Goal: Task Accomplishment & Management: Manage account settings

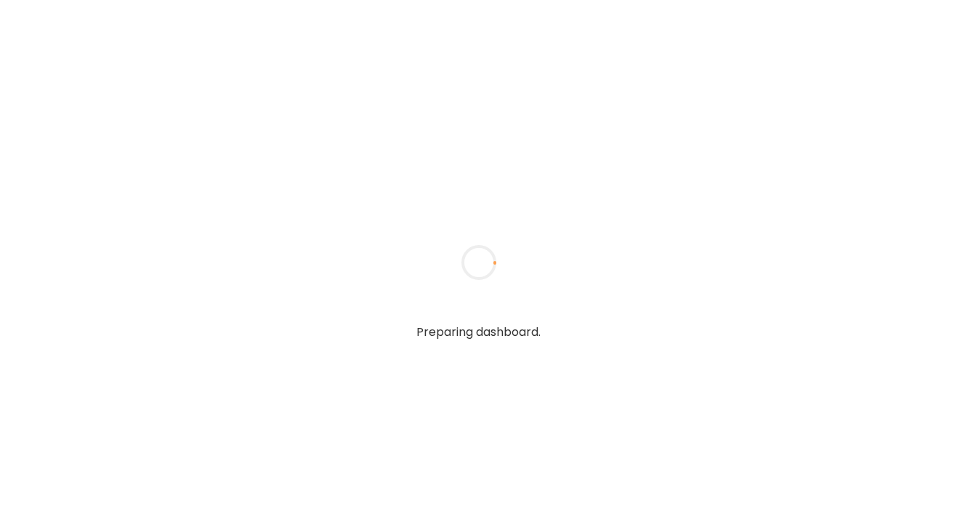
type textarea "**********"
type input "**********"
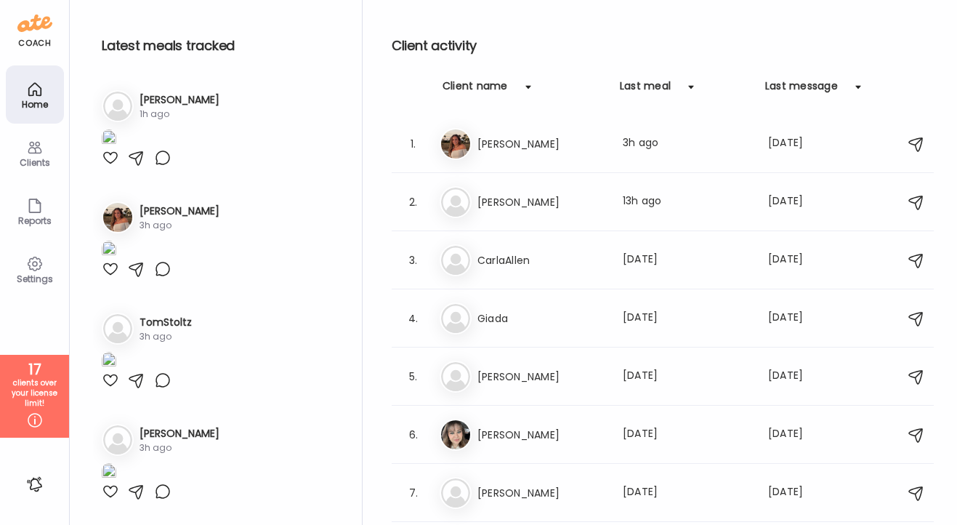
type input "**********"
click at [36, 135] on div "Clients" at bounding box center [35, 153] width 58 height 58
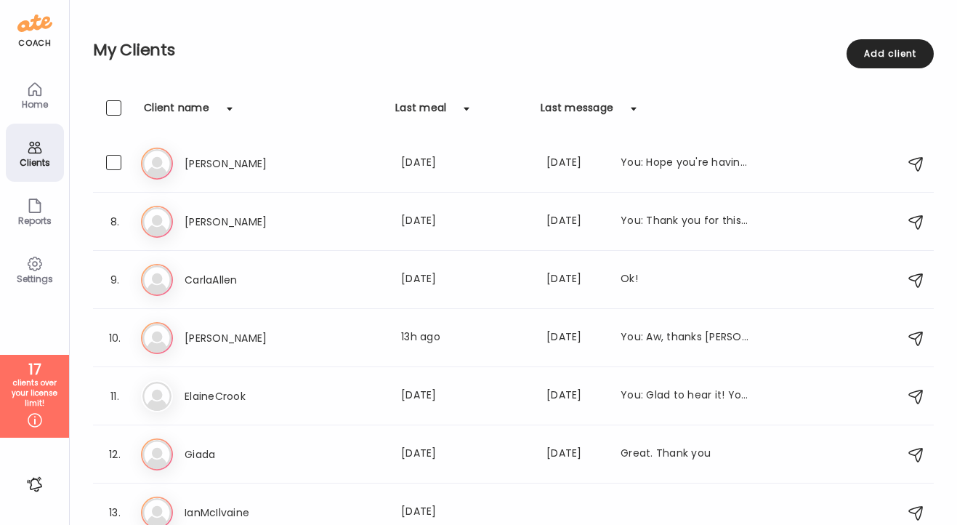
scroll to position [352, 0]
click at [207, 278] on h3 "CarlaAllen" at bounding box center [249, 278] width 128 height 17
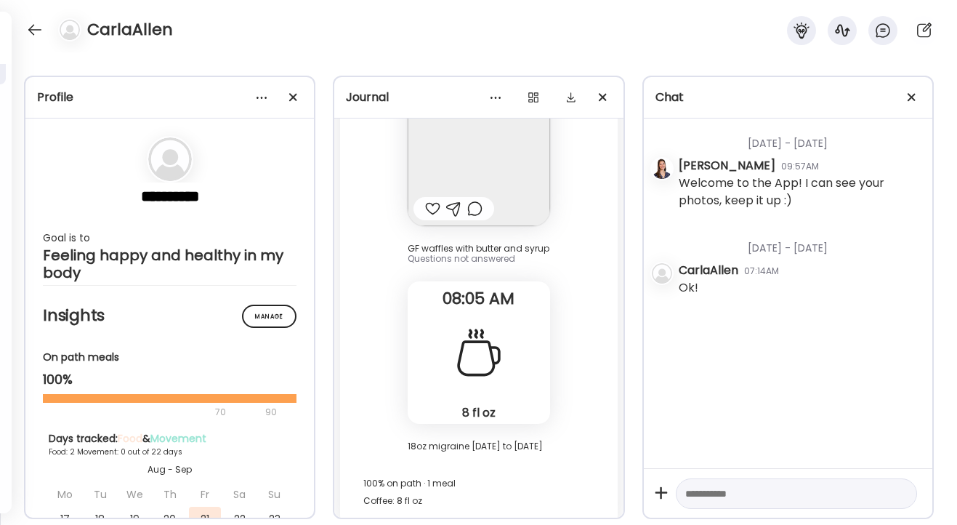
scroll to position [8962, 0]
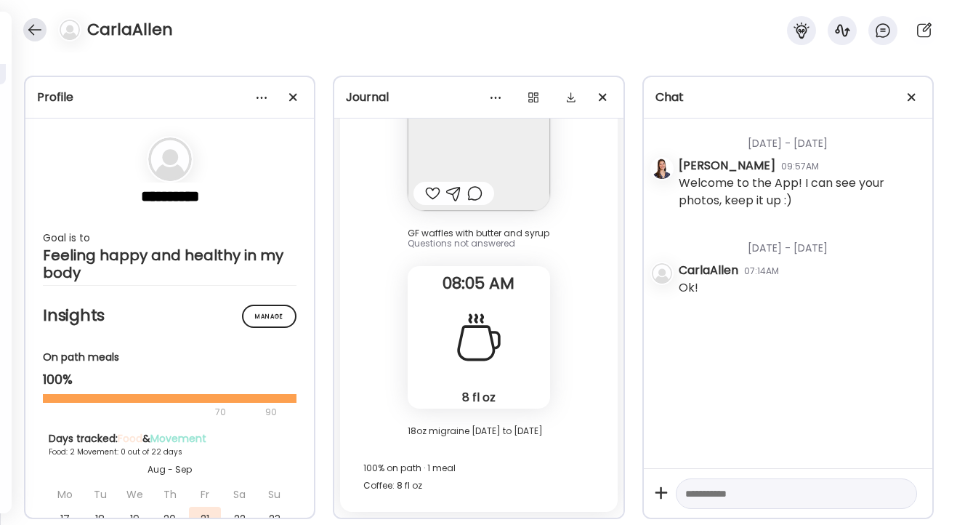
click at [37, 26] on div at bounding box center [34, 29] width 23 height 23
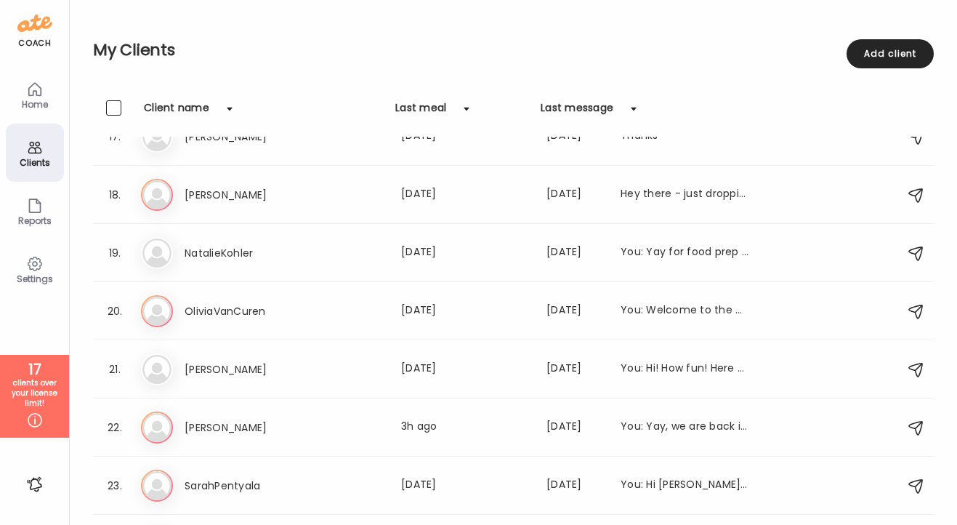
scroll to position [1180, 0]
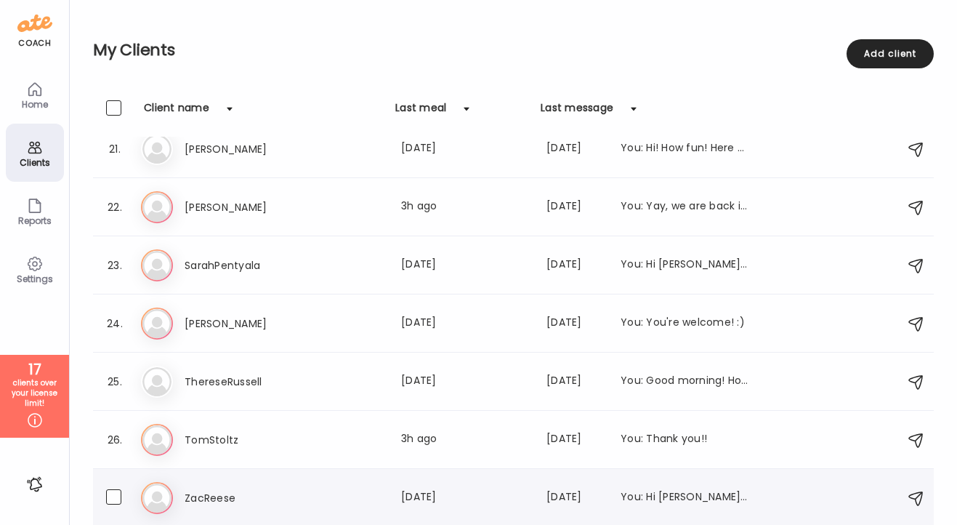
click at [196, 494] on h3 "ZacReese" at bounding box center [249, 497] width 128 height 17
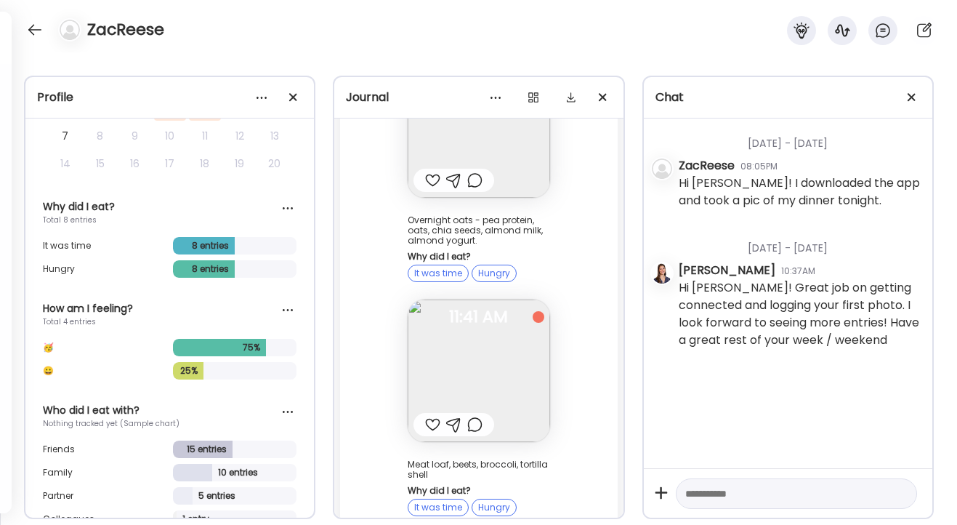
scroll to position [906, 0]
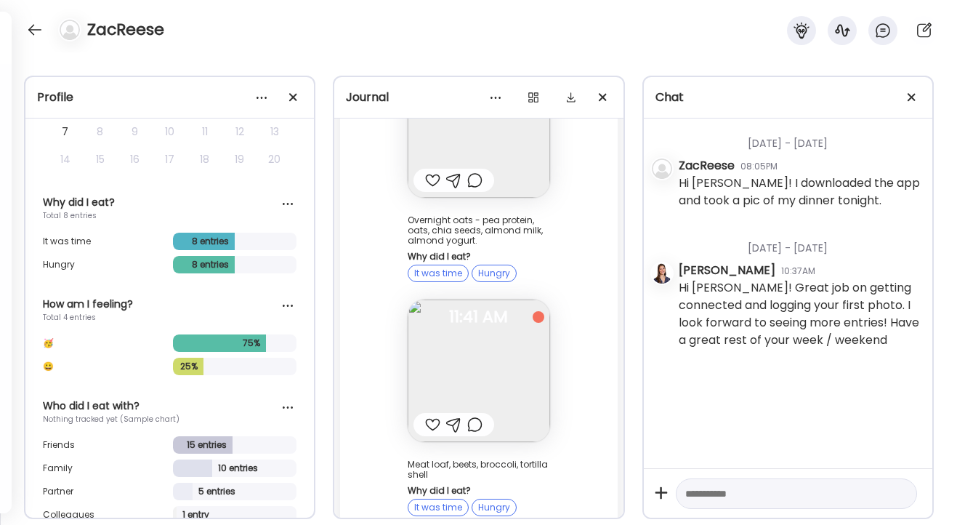
click at [707, 496] on textarea at bounding box center [784, 493] width 196 height 17
type textarea "**********"
click at [739, 483] on textarea "**********" at bounding box center [784, 468] width 196 height 70
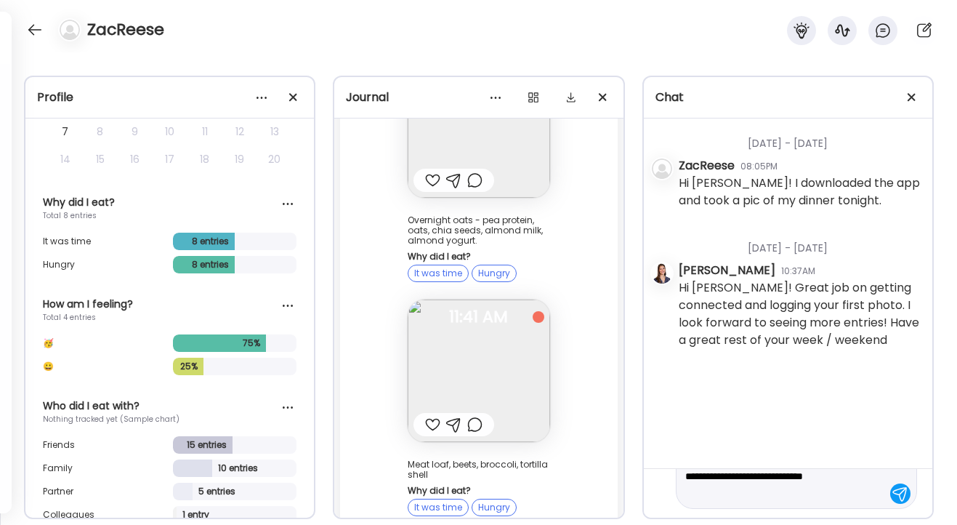
click at [739, 483] on textarea "**********" at bounding box center [784, 468] width 196 height 70
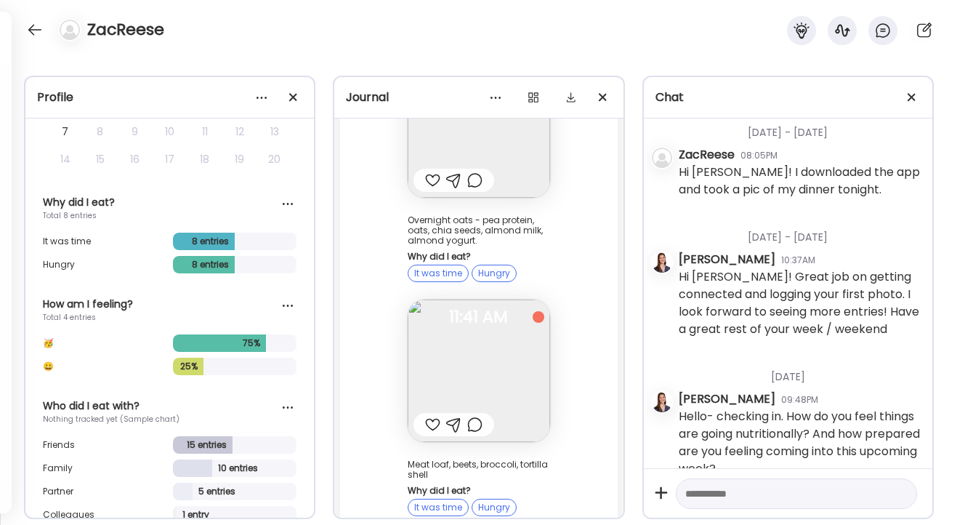
scroll to position [35, 0]
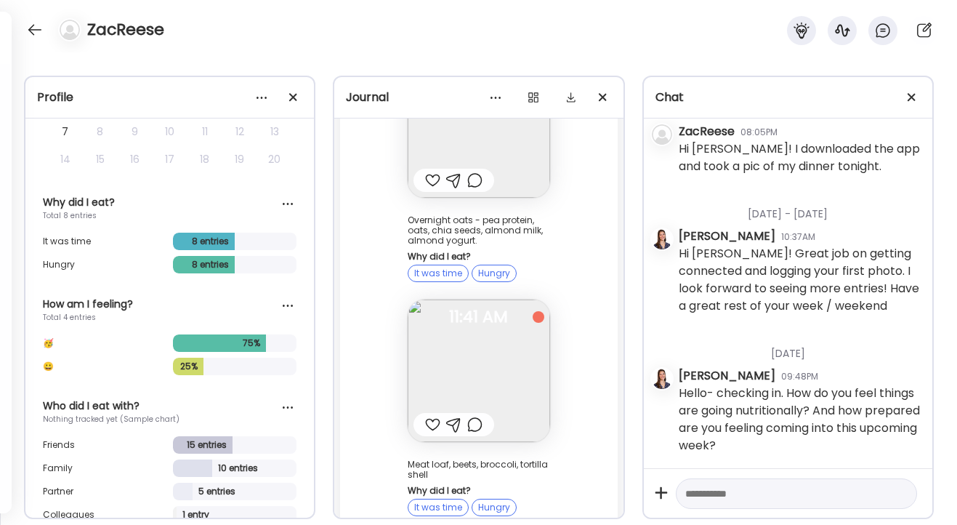
click at [23, 32] on div "ZacReese" at bounding box center [478, 26] width 957 height 52
click at [33, 32] on div at bounding box center [34, 29] width 23 height 23
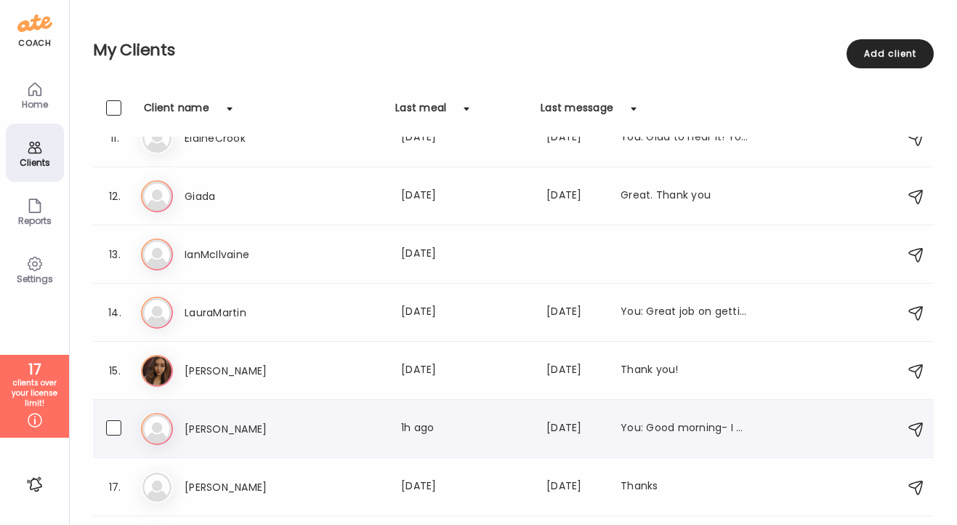
scroll to position [1180, 0]
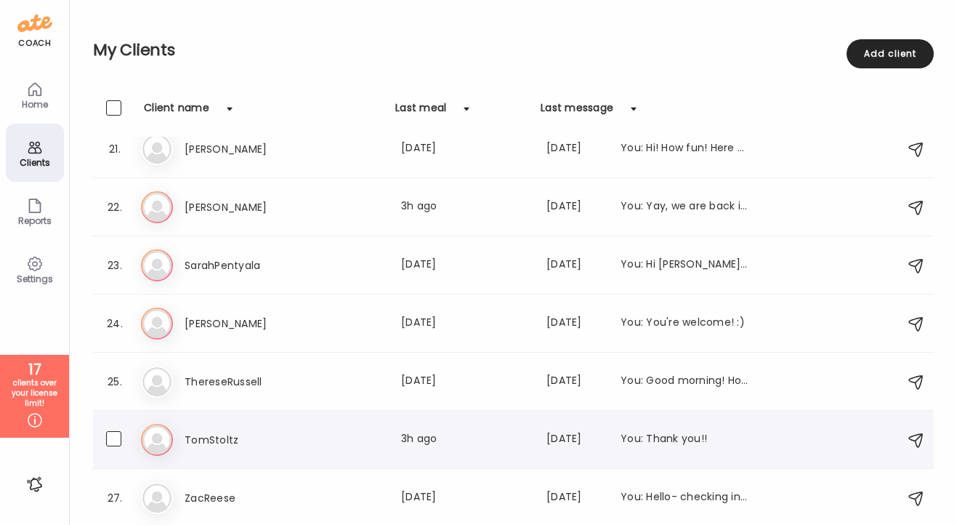
click at [231, 441] on h3 "TomStoltz" at bounding box center [249, 439] width 128 height 17
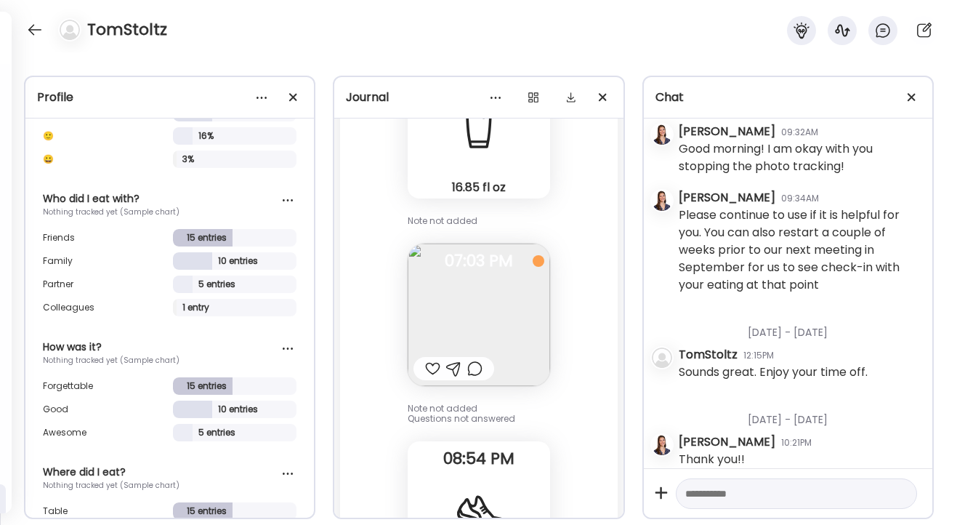
scroll to position [88336, 0]
click at [927, 25] on icon at bounding box center [924, 30] width 15 height 15
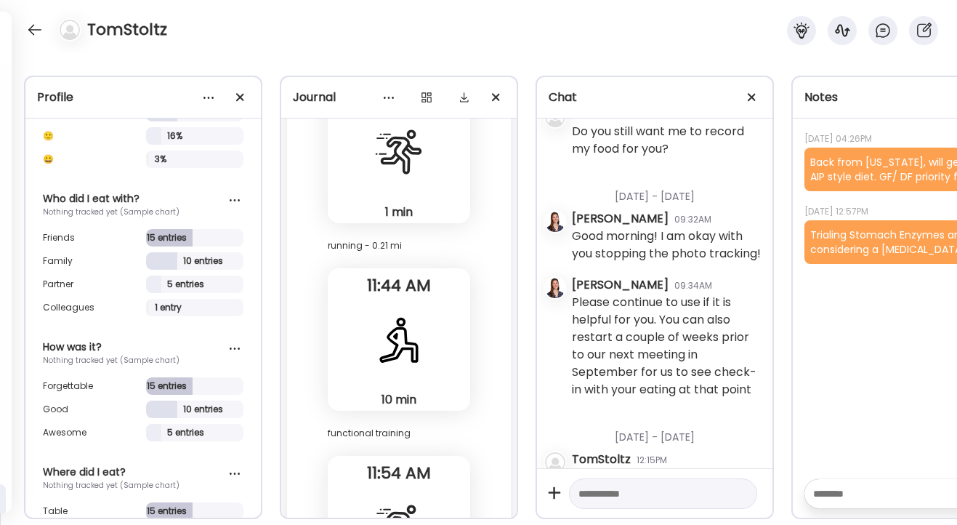
scroll to position [86304, 0]
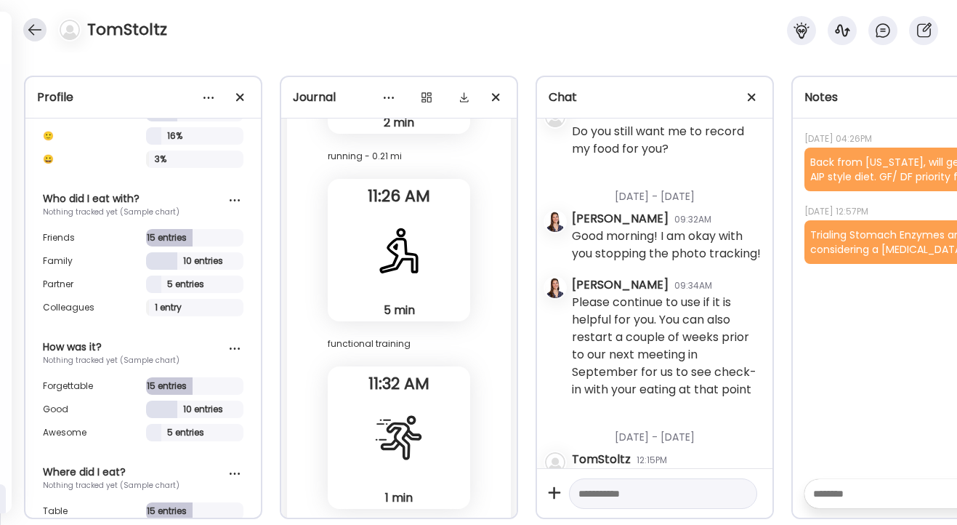
click at [31, 31] on div at bounding box center [34, 29] width 23 height 23
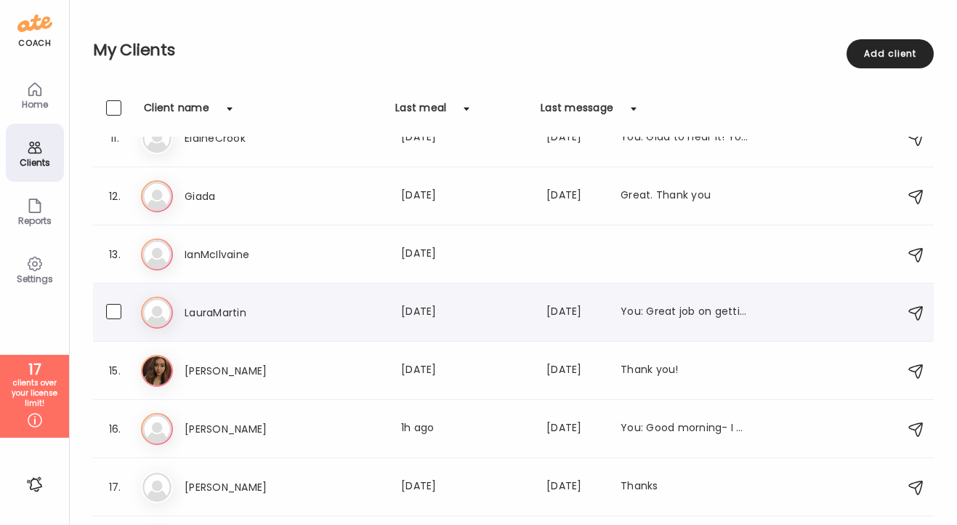
click at [211, 301] on div "La LauraMartin Last meal: [DATE] Last message: [DATE] You: Great job on getting…" at bounding box center [516, 313] width 750 height 32
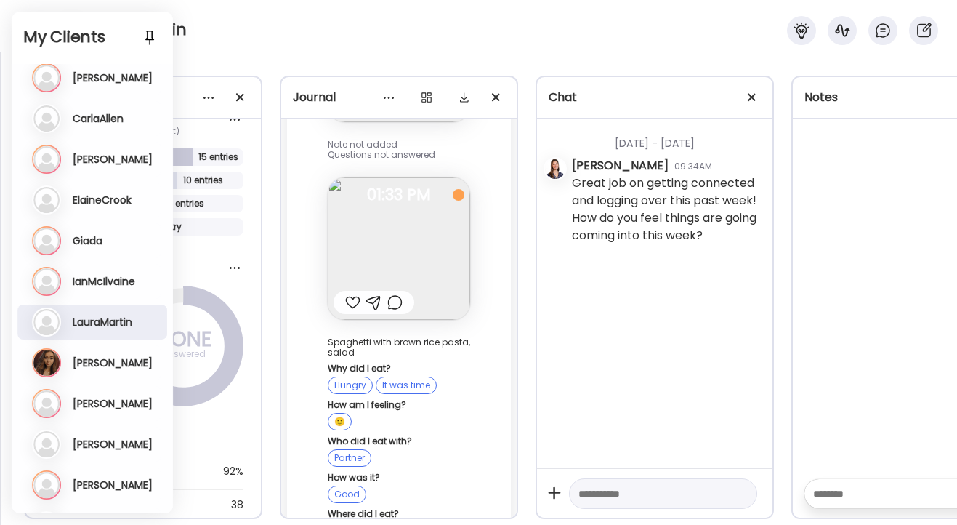
scroll to position [0, 0]
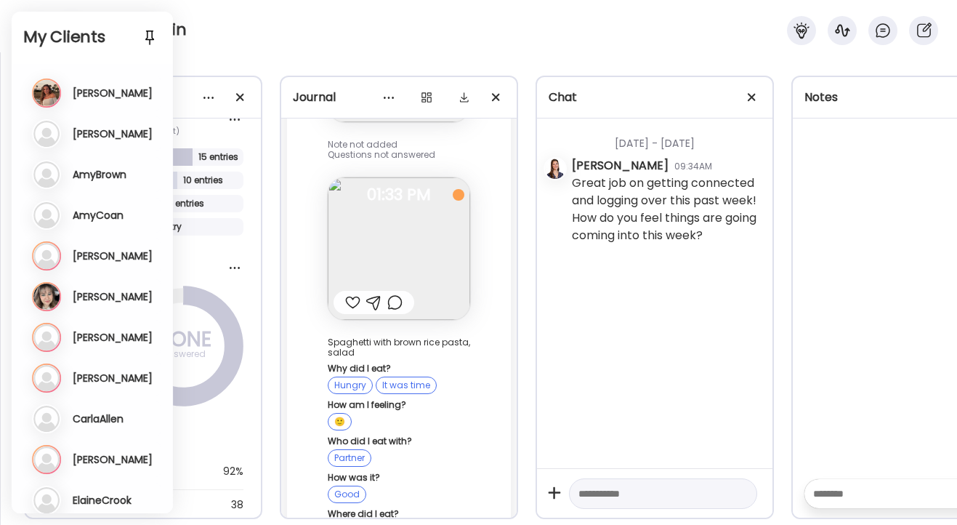
click at [92, 133] on h3 "[PERSON_NAME]" at bounding box center [113, 133] width 80 height 13
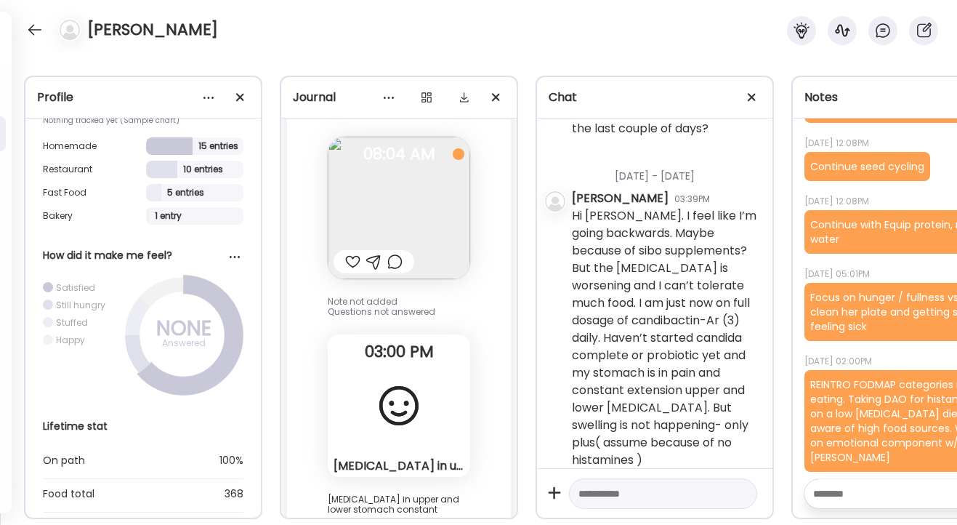
scroll to position [7852, 0]
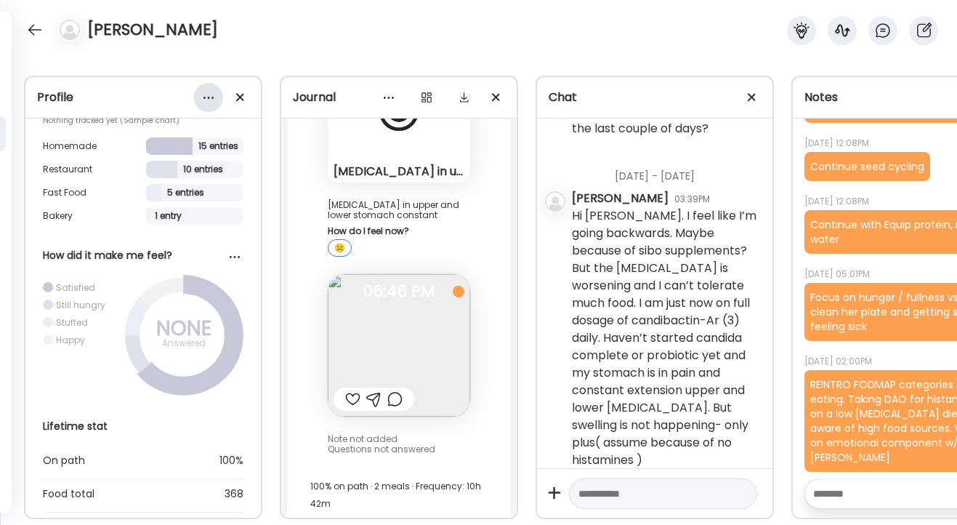
click at [211, 95] on div at bounding box center [208, 97] width 29 height 29
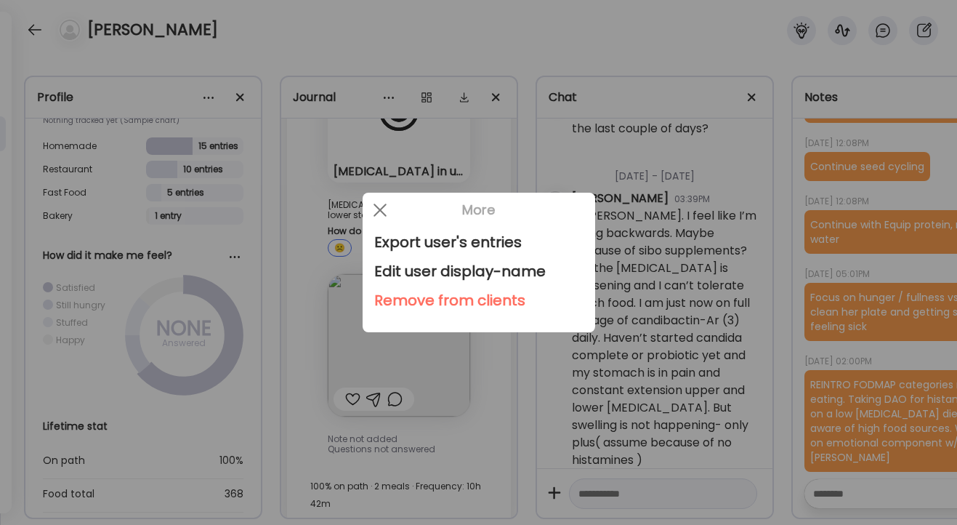
click at [437, 306] on div "Remove from clients" at bounding box center [478, 300] width 209 height 29
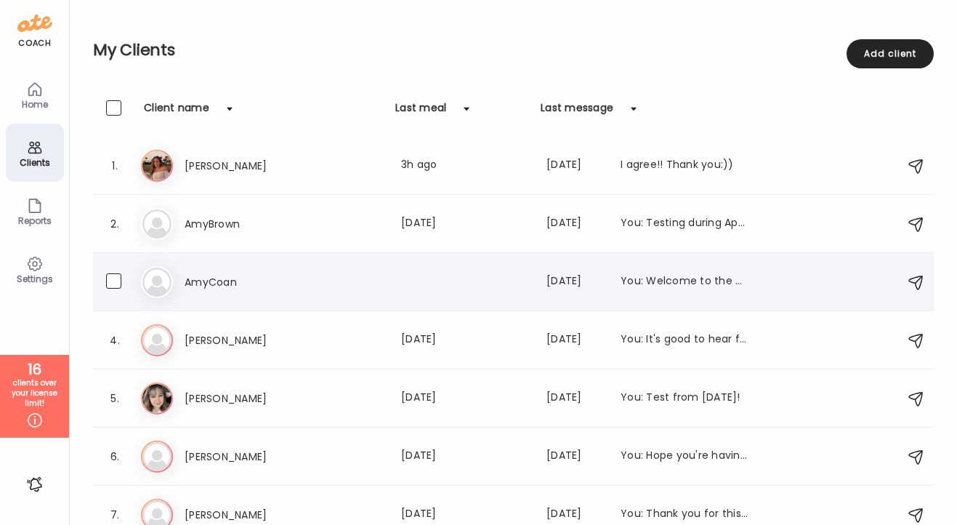
click at [211, 277] on h3 "AmyCoan" at bounding box center [249, 281] width 128 height 17
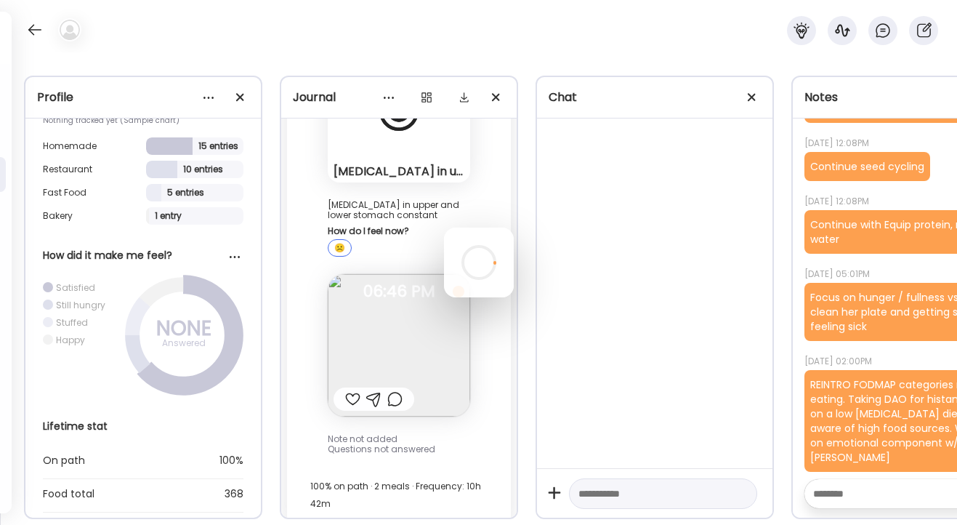
scroll to position [0, 0]
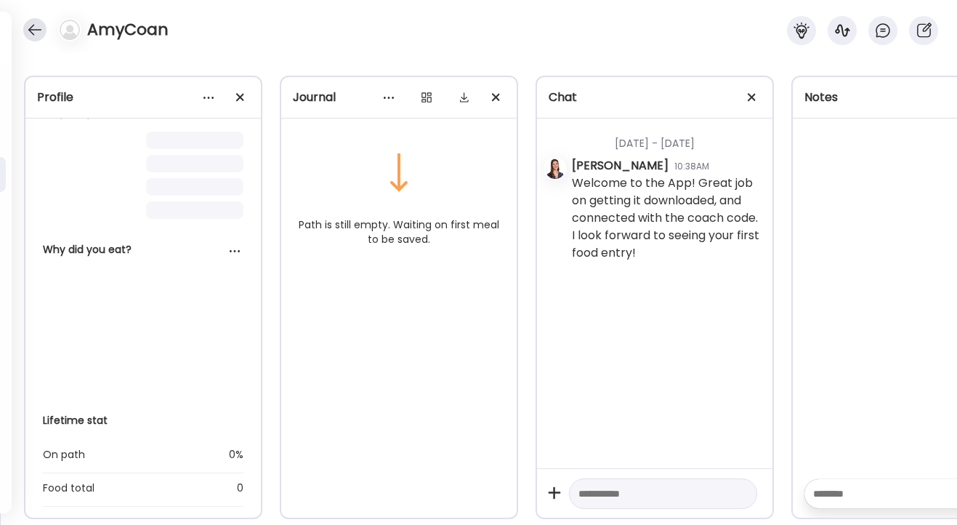
click at [41, 28] on div at bounding box center [34, 29] width 23 height 23
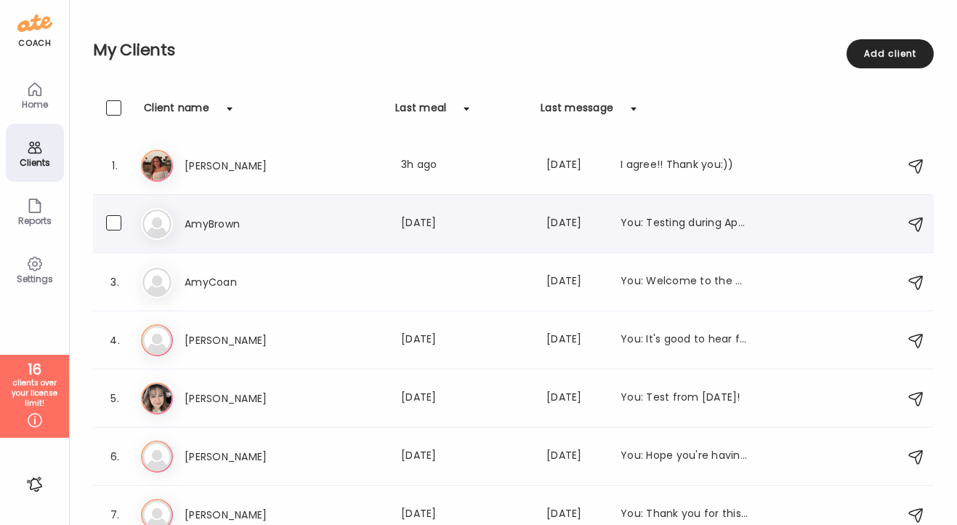
click at [236, 228] on h3 "AmyBrown" at bounding box center [249, 223] width 128 height 17
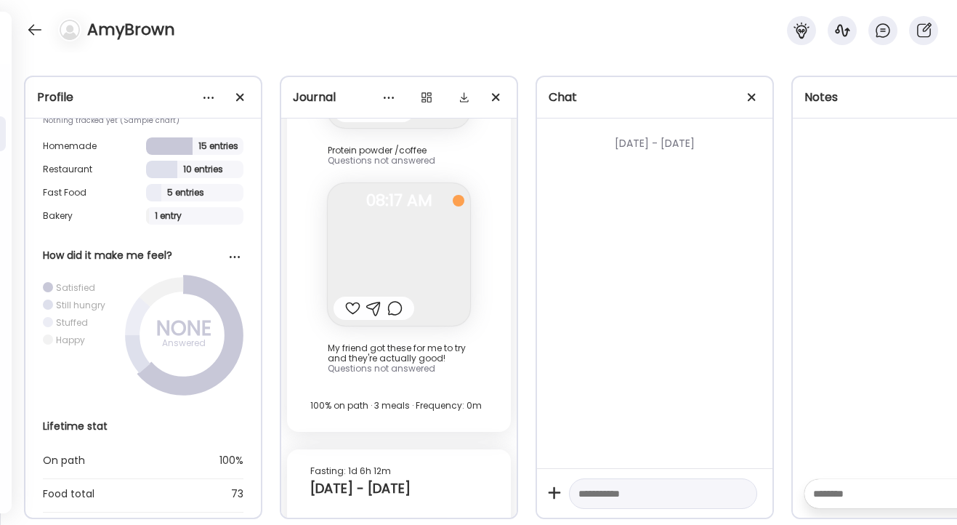
scroll to position [8661, 0]
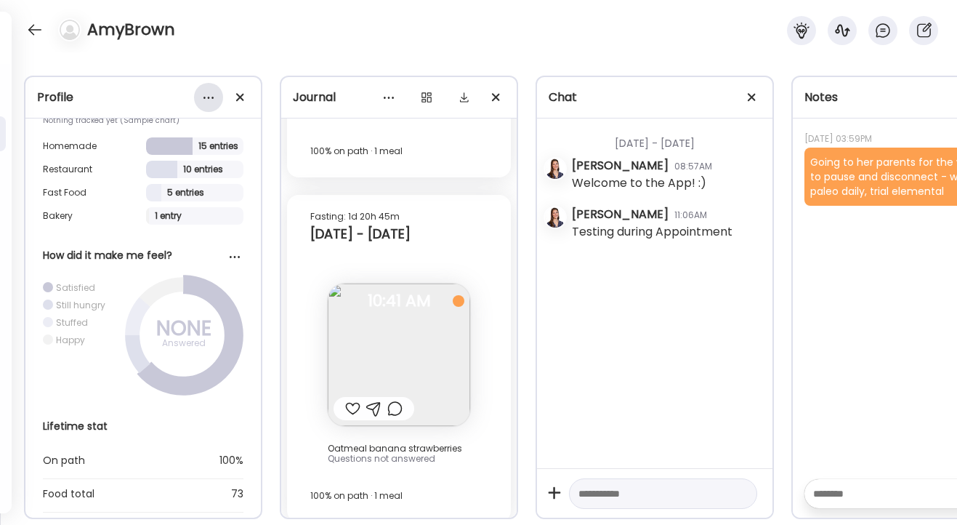
click at [206, 94] on div at bounding box center [208, 97] width 29 height 29
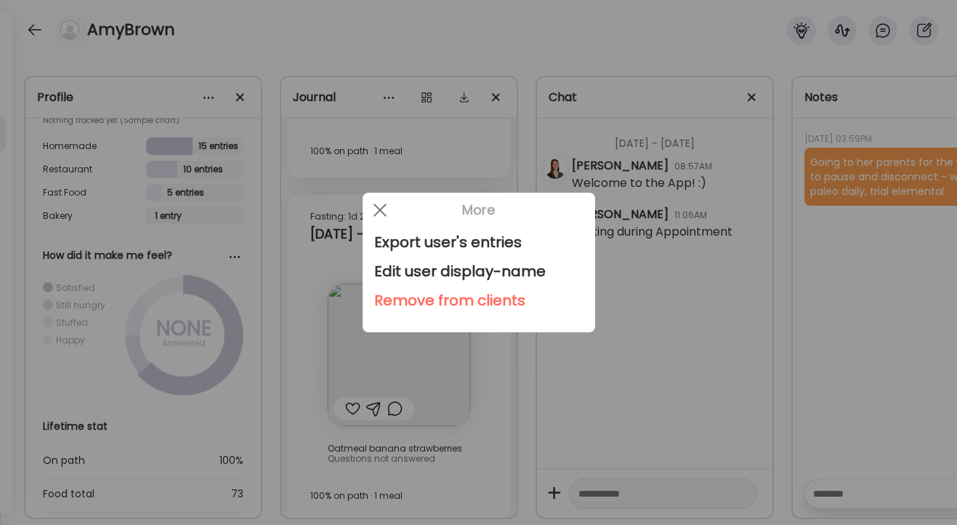
click at [412, 297] on div "Remove from clients" at bounding box center [478, 300] width 209 height 29
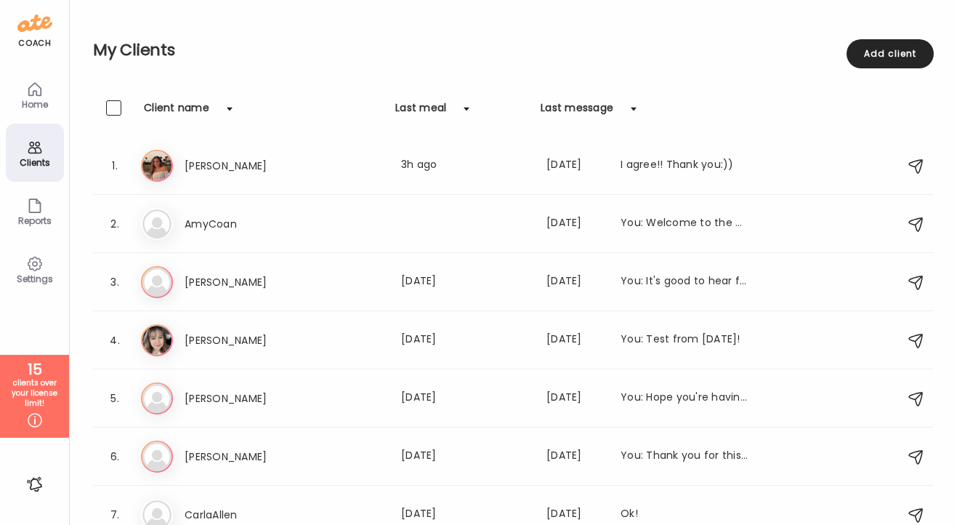
click at [435, 110] on div "Last meal" at bounding box center [420, 111] width 51 height 23
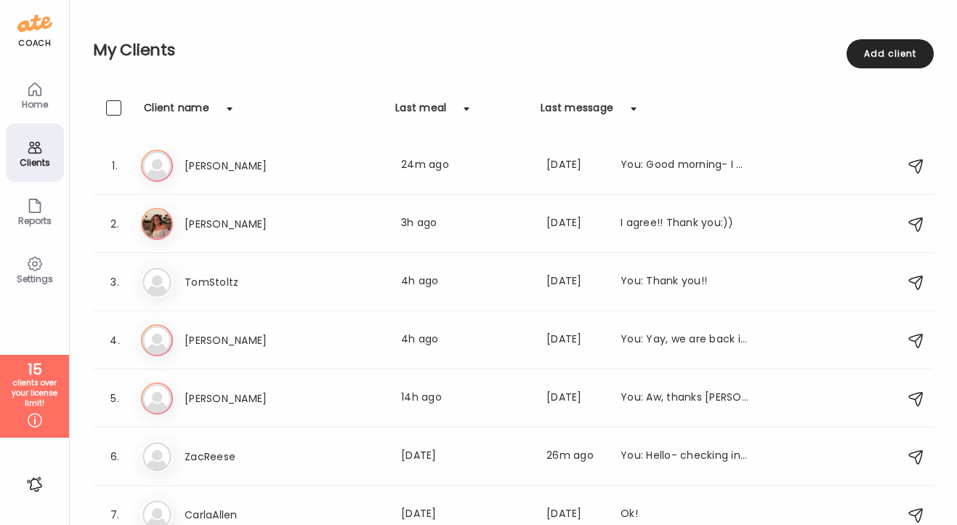
click at [435, 110] on div "Last meal" at bounding box center [420, 111] width 51 height 23
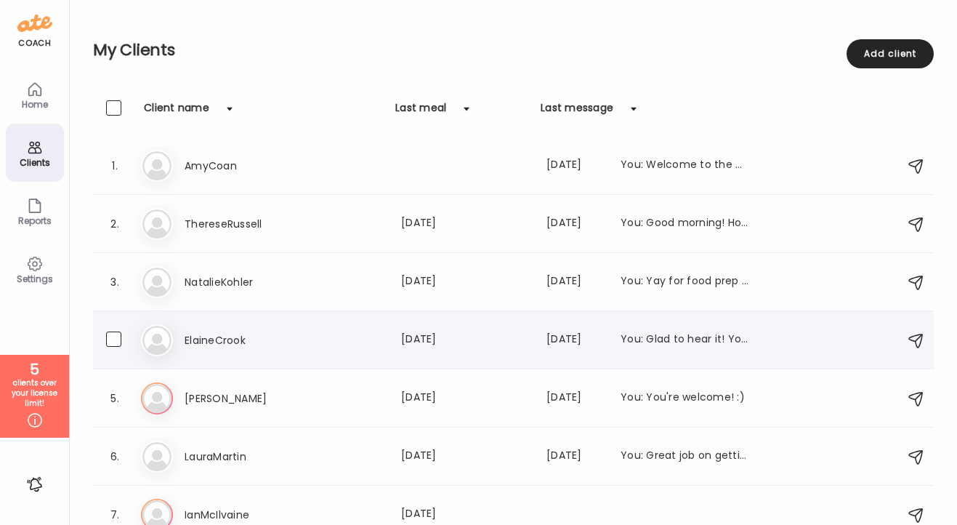
click at [231, 337] on h3 "ElaineCrook" at bounding box center [249, 340] width 128 height 17
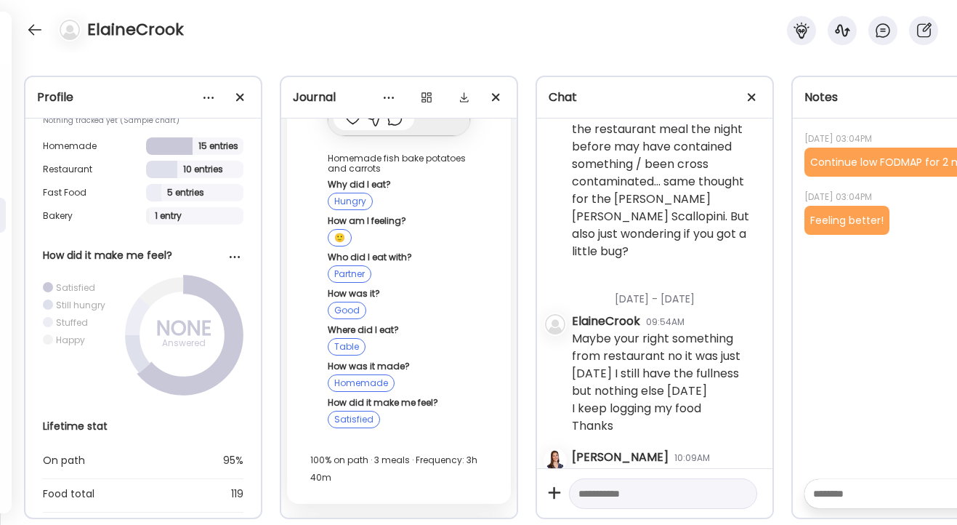
scroll to position [0, 1]
click at [214, 93] on div at bounding box center [207, 97] width 29 height 29
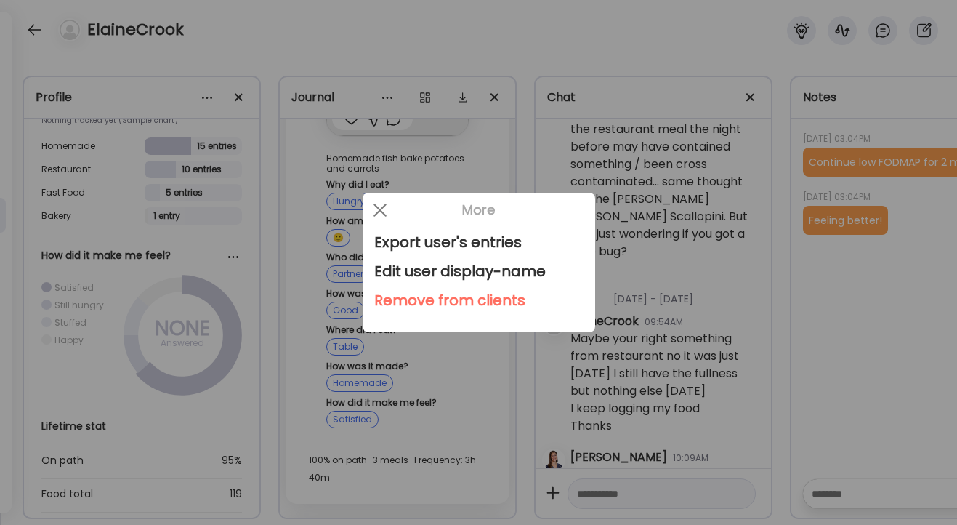
click at [422, 305] on div "Remove from clients" at bounding box center [478, 300] width 209 height 29
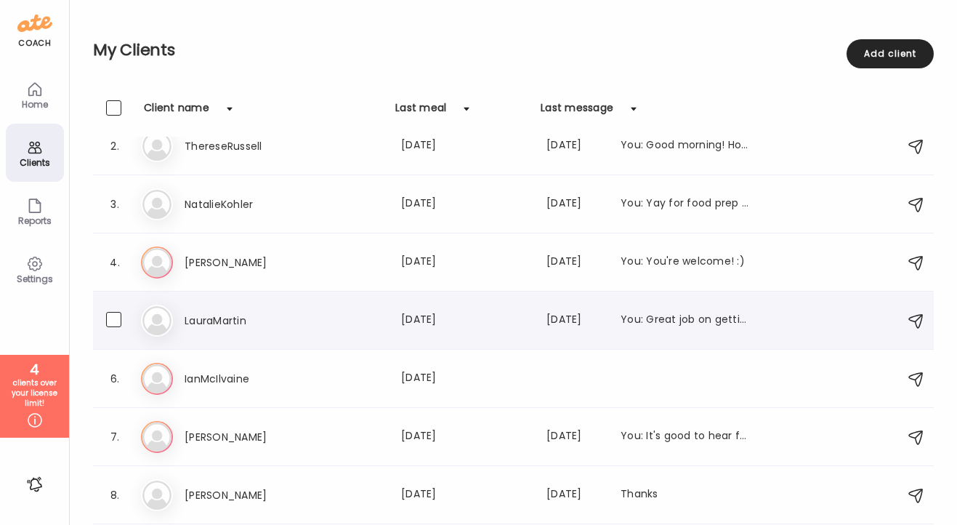
click at [238, 326] on h3 "LauraMartin" at bounding box center [249, 320] width 128 height 17
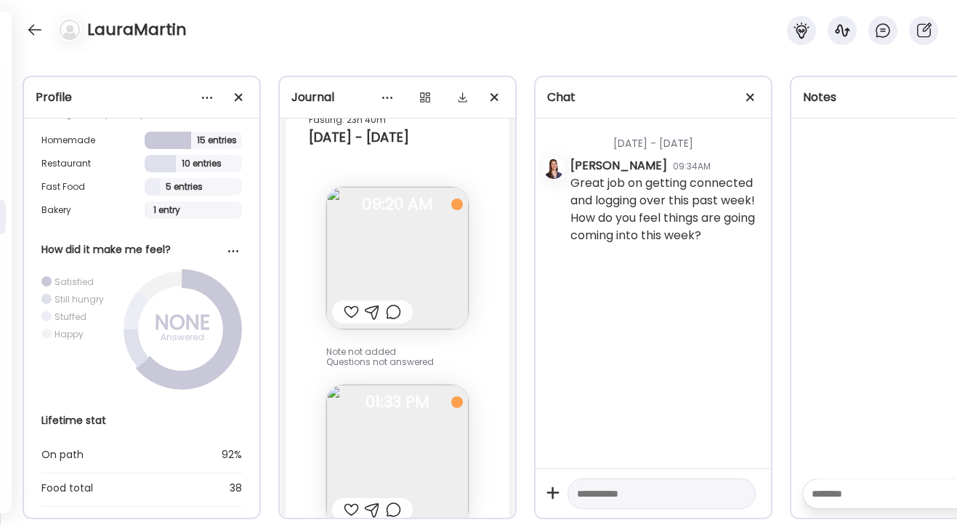
scroll to position [16649, 0]
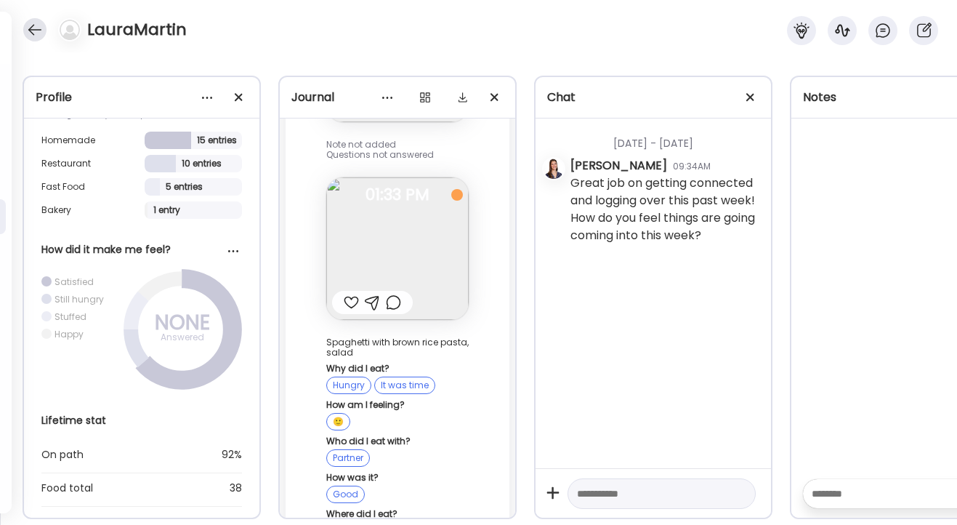
click at [35, 32] on div at bounding box center [34, 29] width 23 height 23
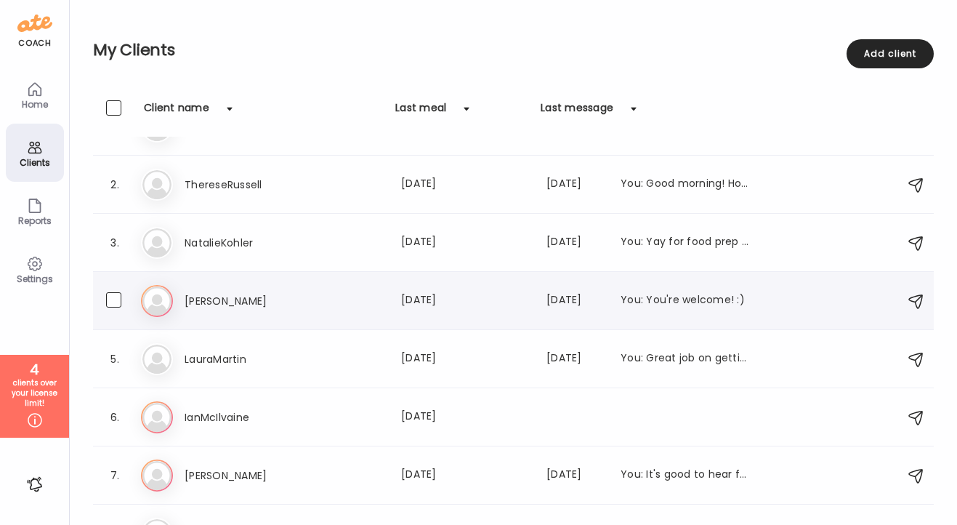
click at [204, 298] on h3 "[PERSON_NAME]" at bounding box center [249, 300] width 128 height 17
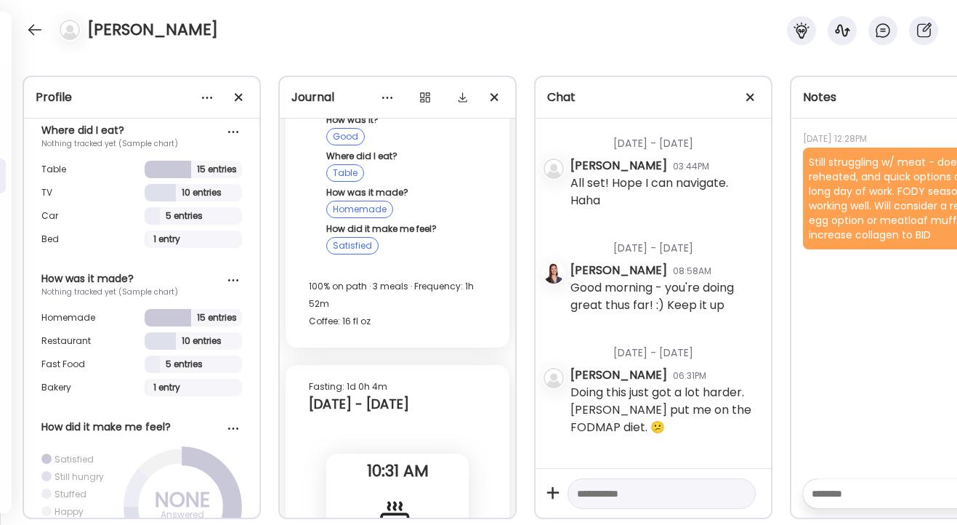
scroll to position [256, 0]
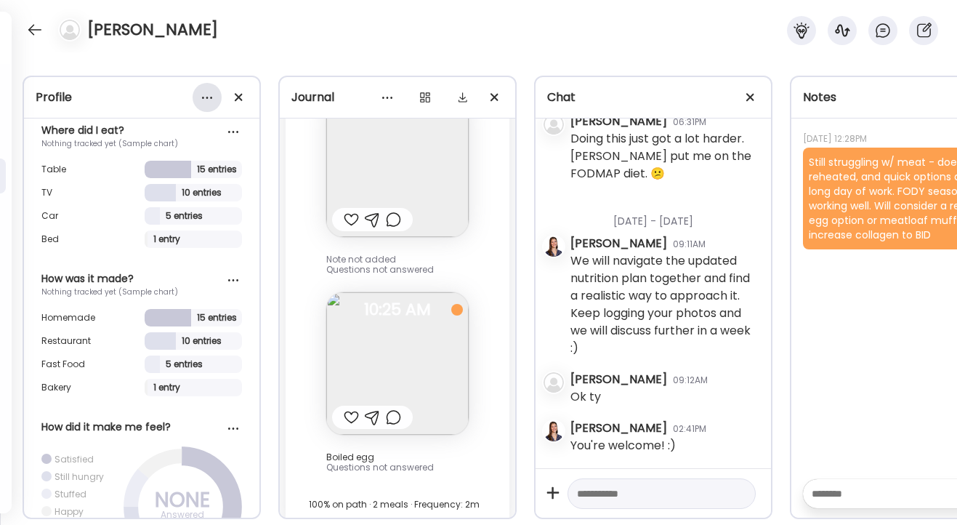
click at [196, 98] on div at bounding box center [207, 97] width 29 height 29
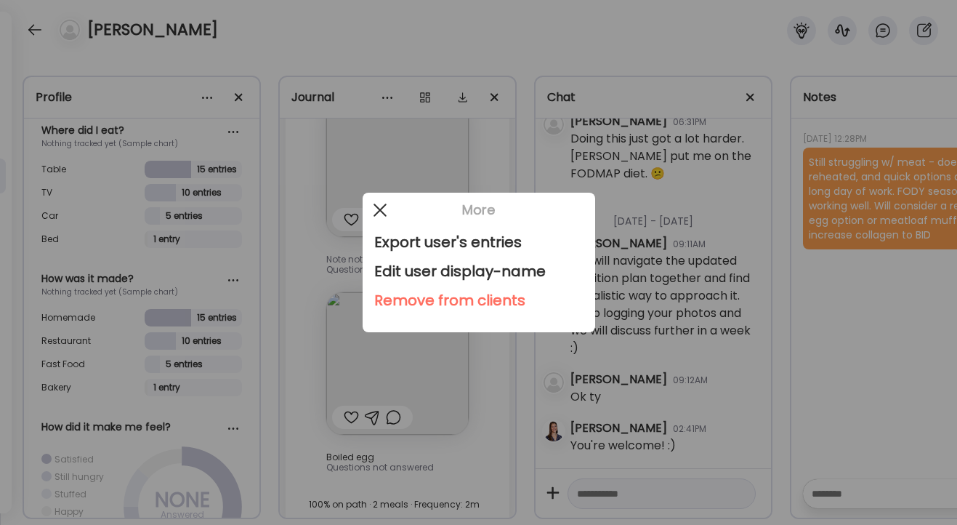
click at [383, 208] on div at bounding box center [380, 210] width 29 height 29
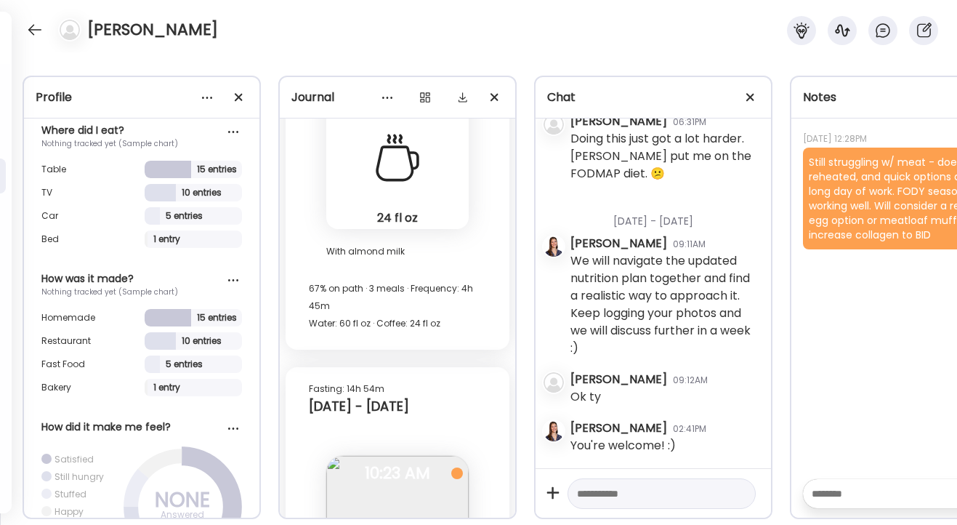
scroll to position [11304, 0]
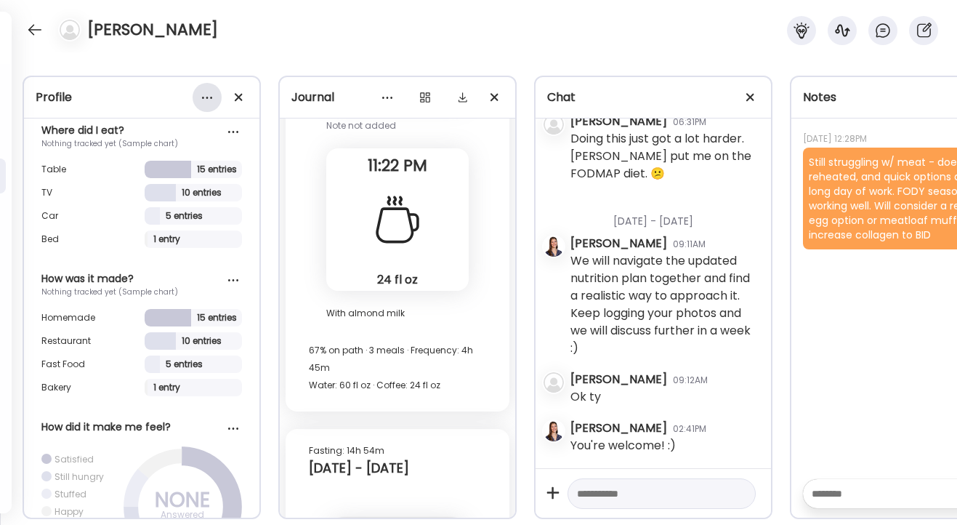
click at [206, 98] on div at bounding box center [207, 97] width 29 height 29
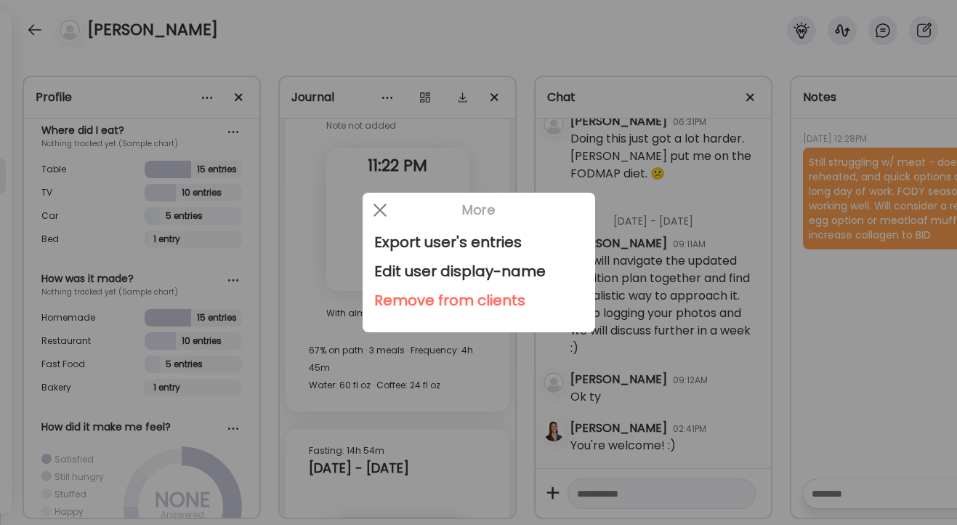
click at [393, 297] on div "Remove from clients" at bounding box center [478, 300] width 209 height 29
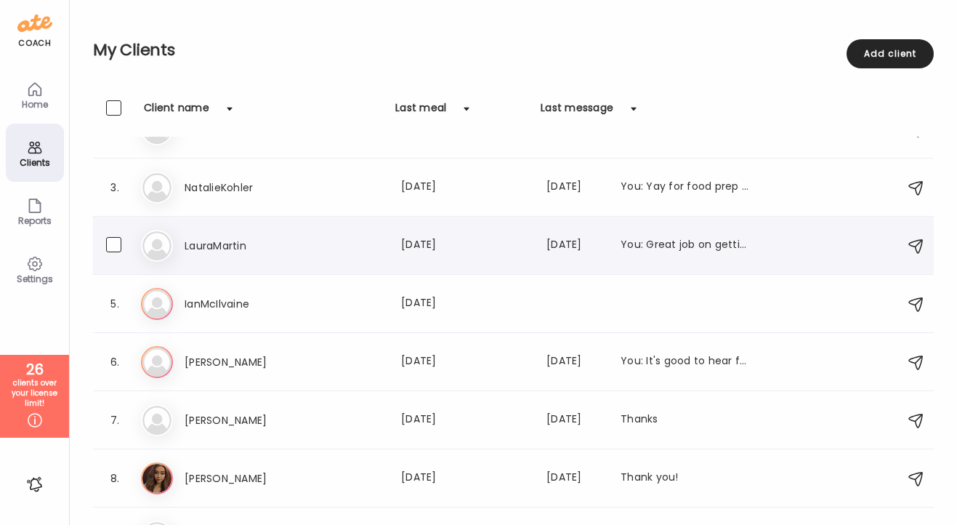
scroll to position [124, 0]
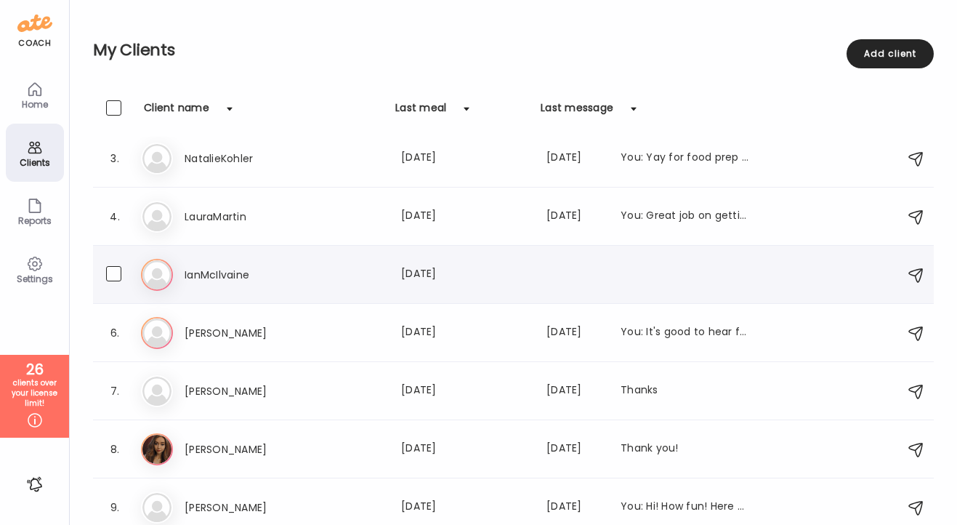
click at [276, 270] on h3 "IanMcIlvaine" at bounding box center [249, 274] width 128 height 17
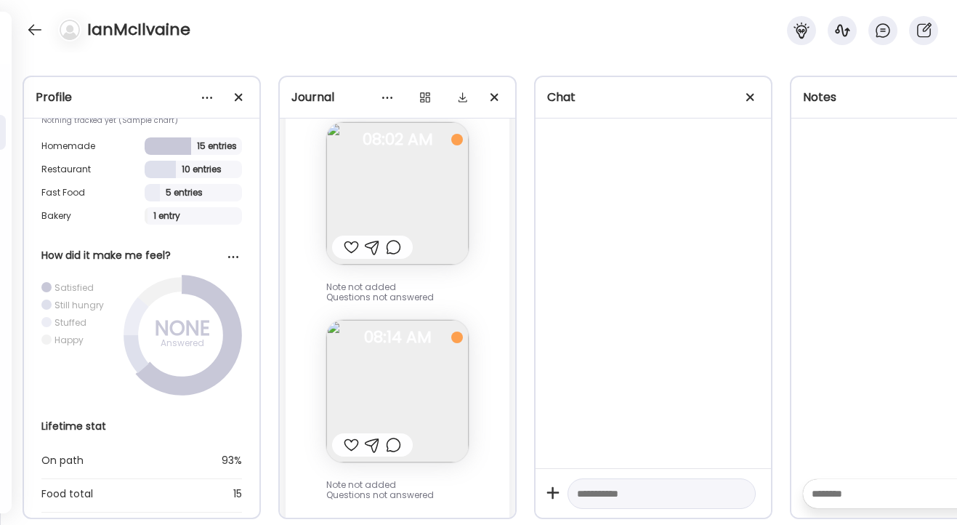
scroll to position [3894, 0]
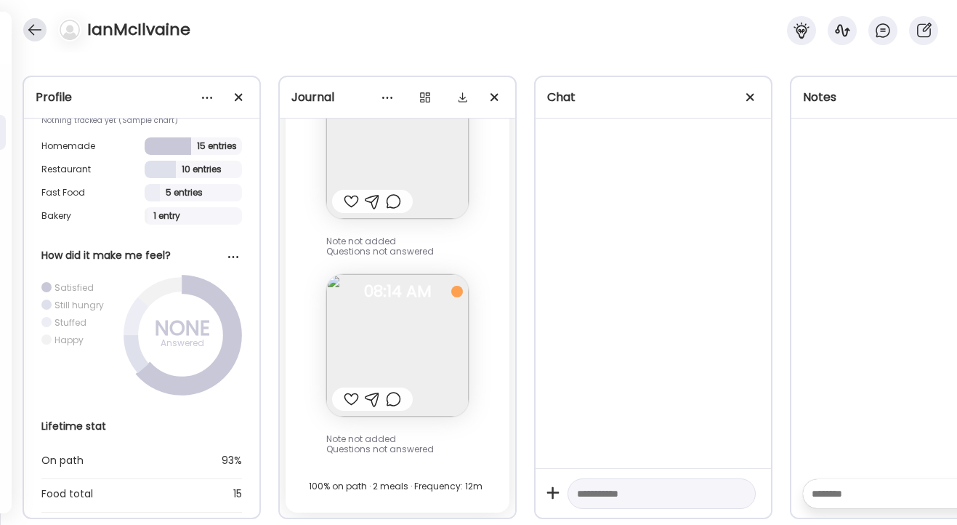
click at [36, 31] on div at bounding box center [34, 29] width 23 height 23
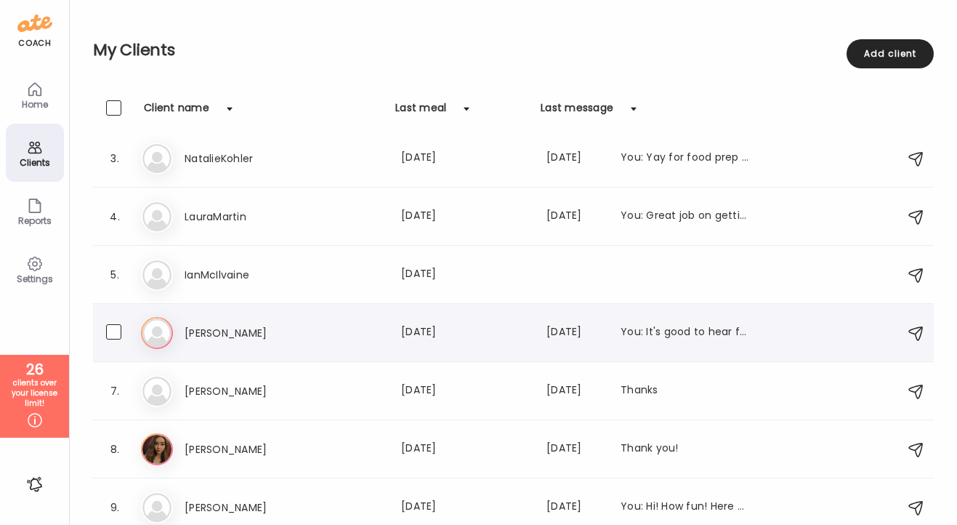
click at [193, 337] on h3 "[PERSON_NAME]" at bounding box center [249, 332] width 128 height 17
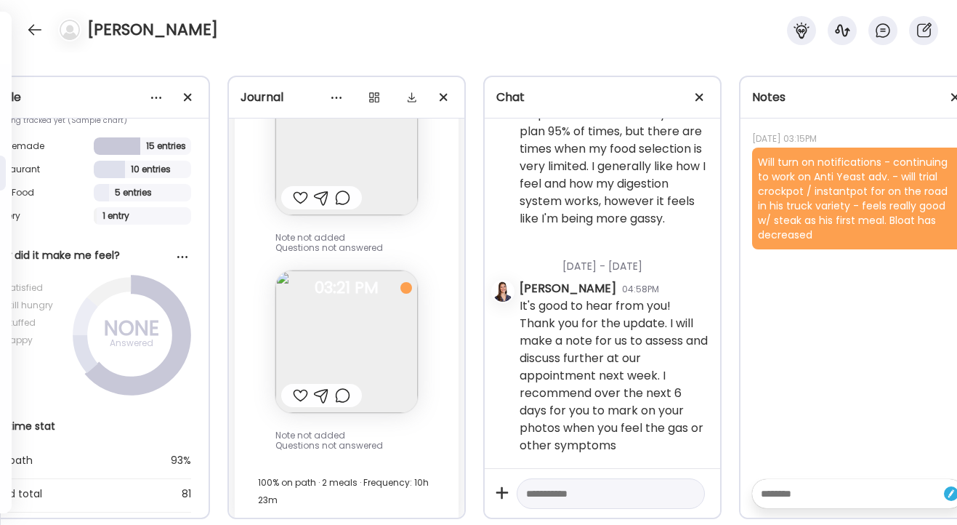
scroll to position [0, 96]
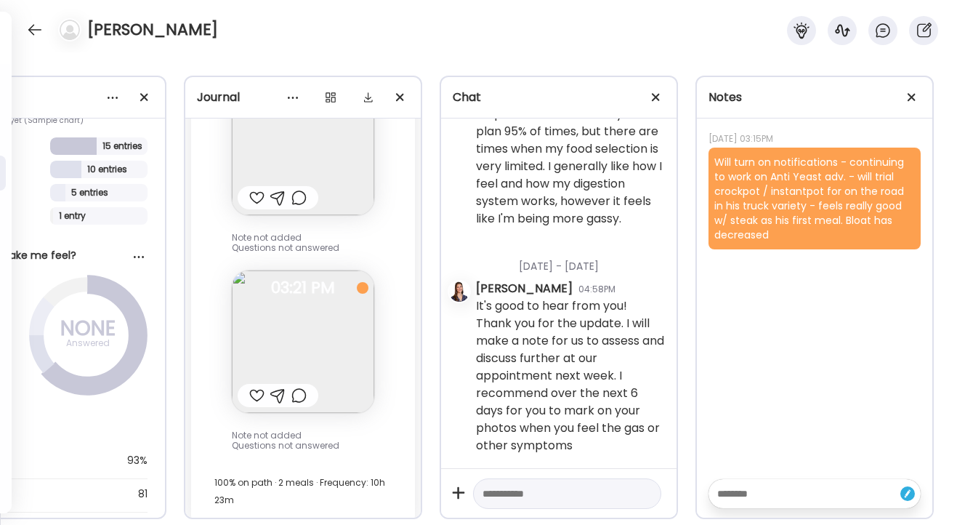
click at [756, 492] on textarea at bounding box center [802, 493] width 169 height 17
click at [804, 491] on textarea "**********" at bounding box center [802, 476] width 169 height 52
drag, startPoint x: 804, startPoint y: 491, endPoint x: 750, endPoint y: 497, distance: 54.8
click at [750, 497] on textarea "**********" at bounding box center [802, 476] width 169 height 52
type textarea "**********"
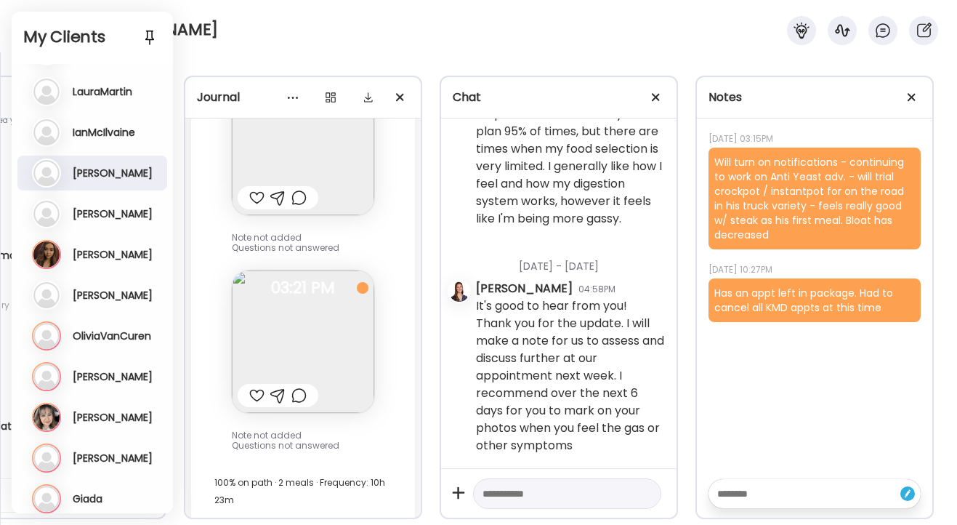
click at [86, 221] on div "Ma [PERSON_NAME] Last meal: [DATE] Last message: [DATE] Thanks" at bounding box center [94, 213] width 124 height 29
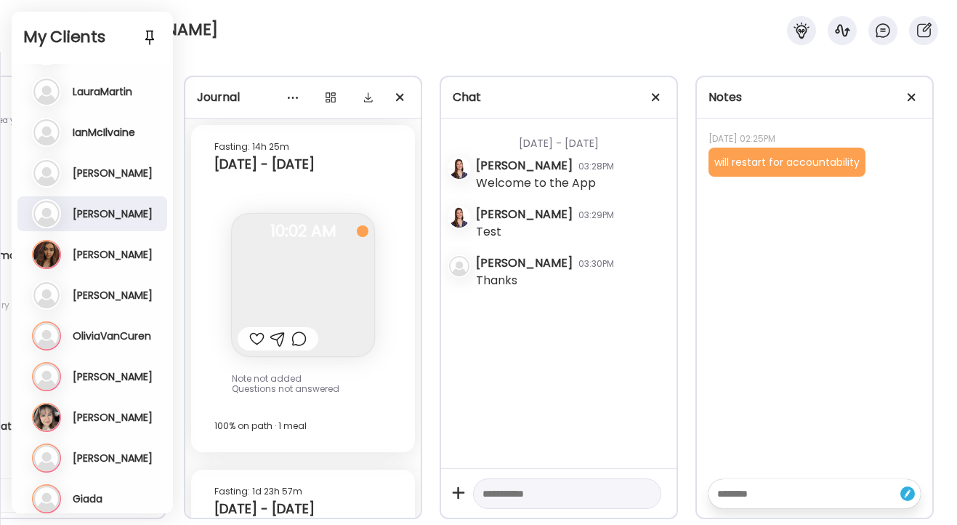
scroll to position [9564, 0]
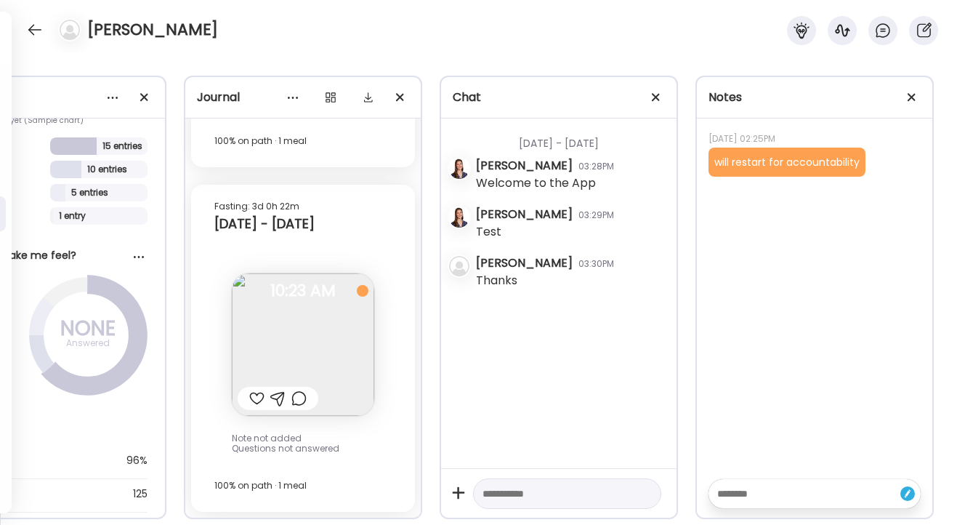
click at [503, 489] on textarea at bounding box center [554, 493] width 143 height 17
type textarea "**********"
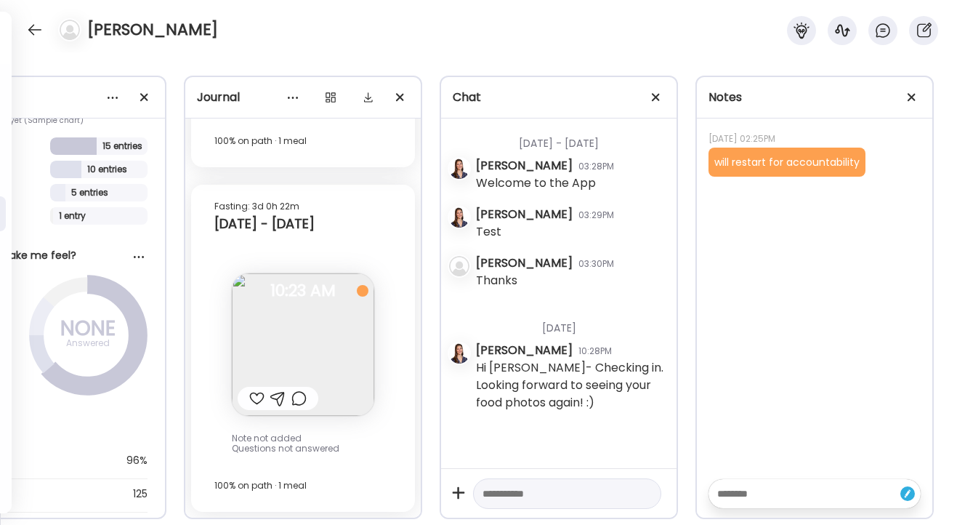
click at [45, 38] on div "[PERSON_NAME]" at bounding box center [478, 26] width 957 height 52
click at [32, 16] on div "[PERSON_NAME]" at bounding box center [478, 26] width 957 height 52
click at [35, 28] on div at bounding box center [34, 29] width 23 height 23
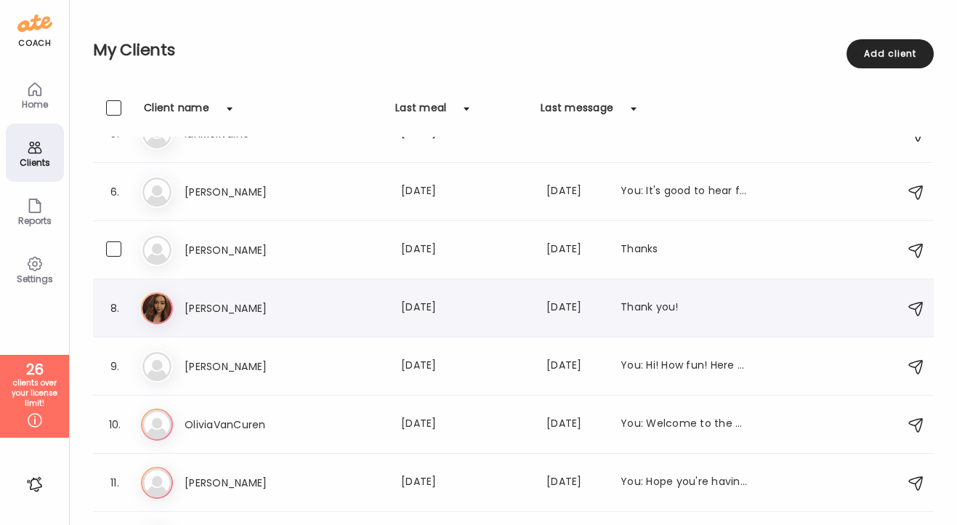
scroll to position [268, 0]
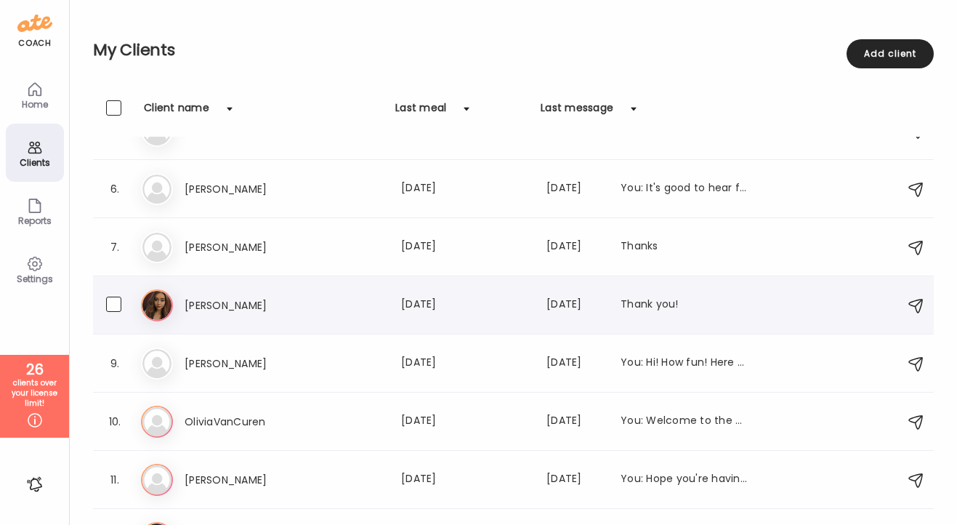
click at [214, 302] on h3 "[PERSON_NAME]" at bounding box center [249, 305] width 128 height 17
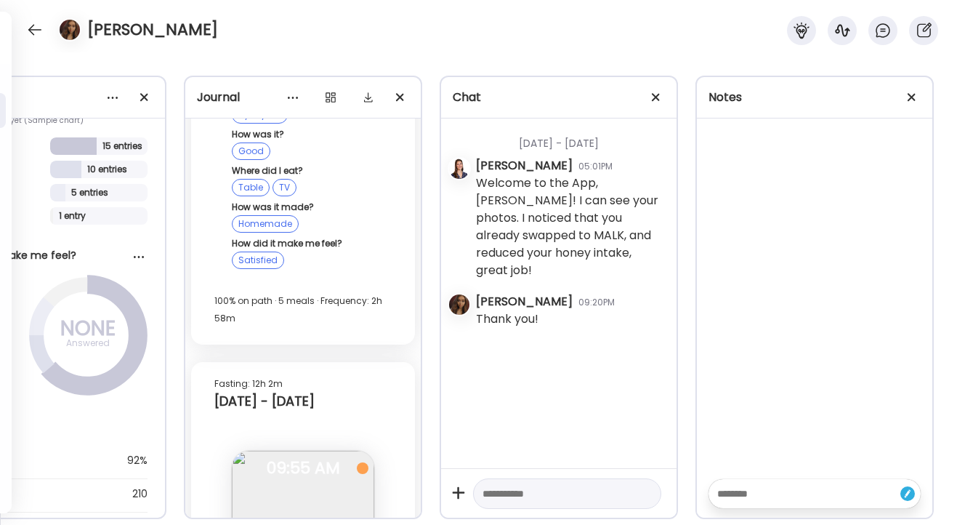
scroll to position [10869, 0]
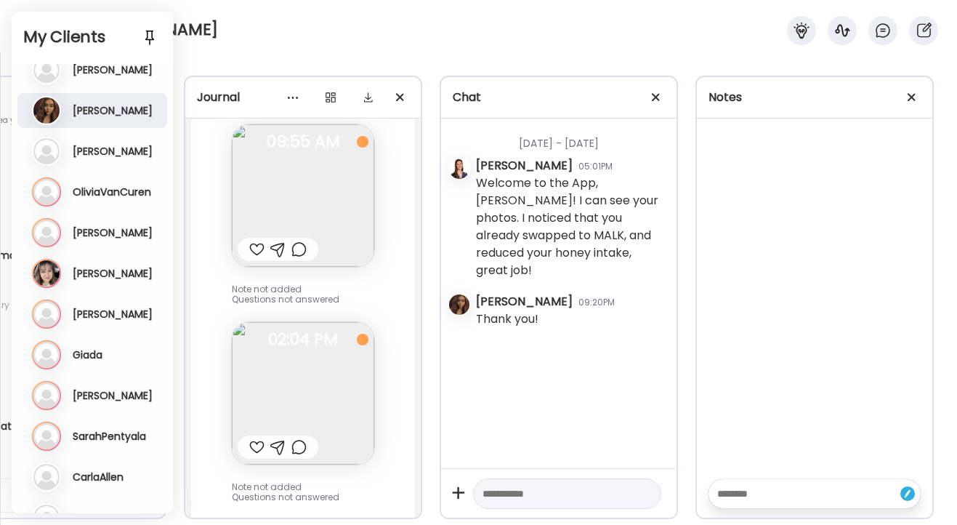
click at [89, 151] on h3 "[PERSON_NAME]" at bounding box center [113, 151] width 80 height 13
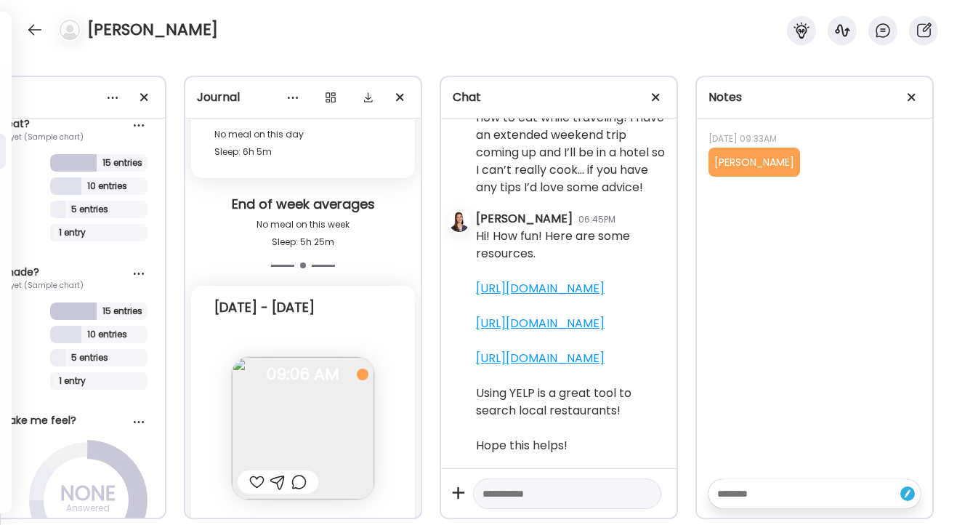
scroll to position [6643, 0]
click at [747, 492] on textarea at bounding box center [802, 493] width 169 height 17
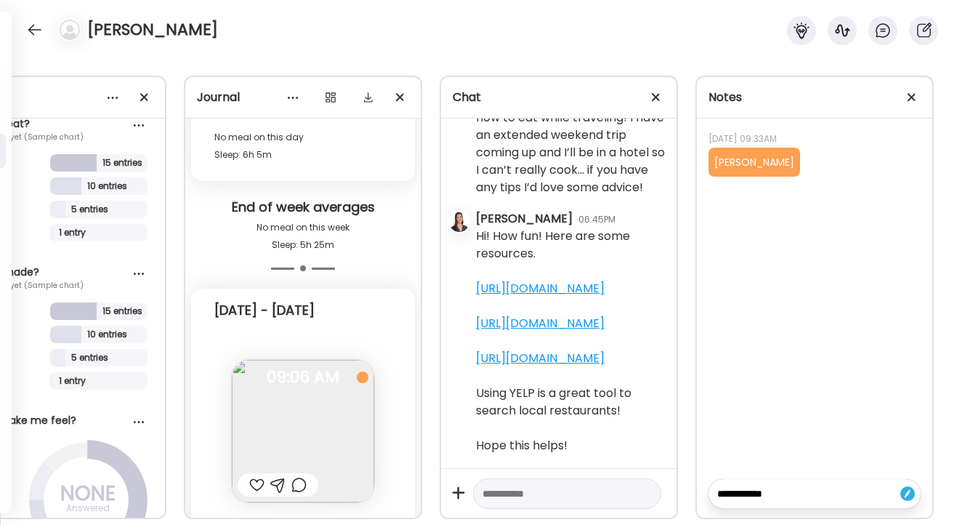
type textarea "**********"
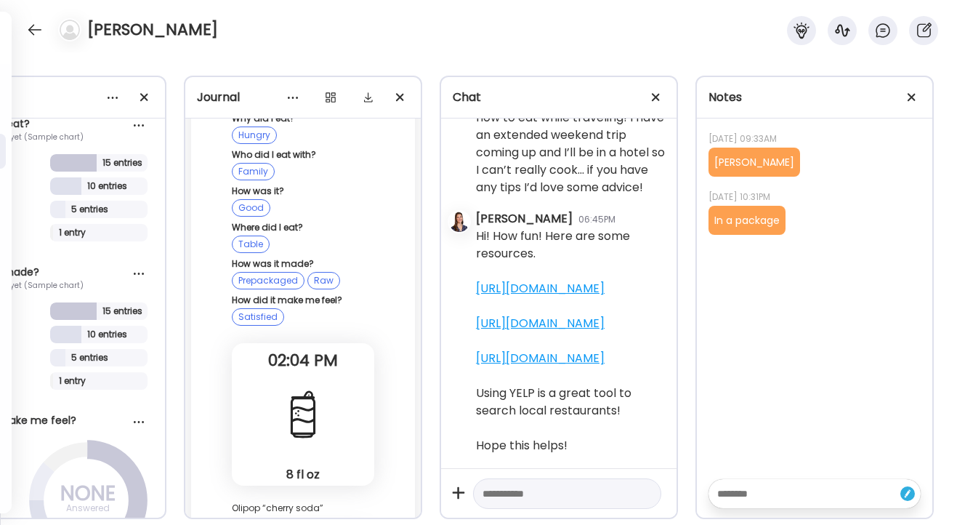
scroll to position [8759, 0]
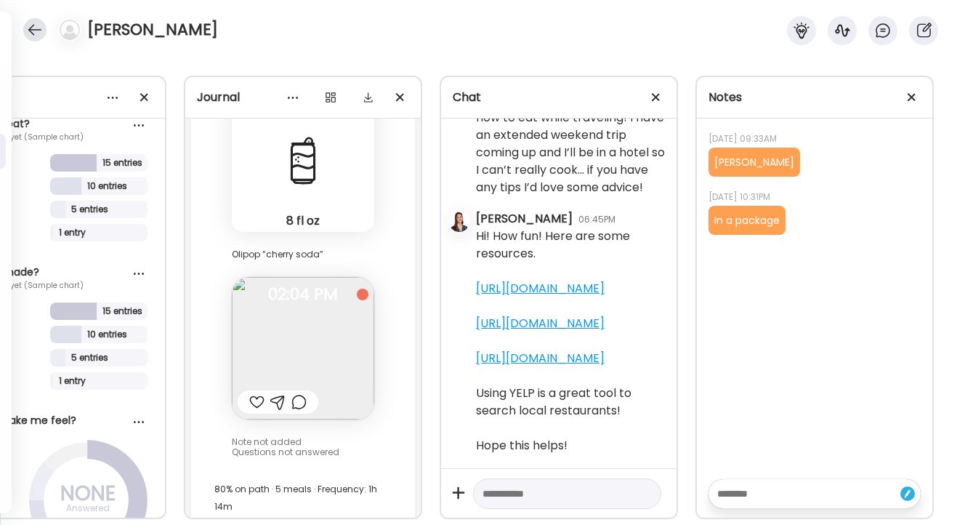
click at [34, 31] on div at bounding box center [34, 29] width 23 height 23
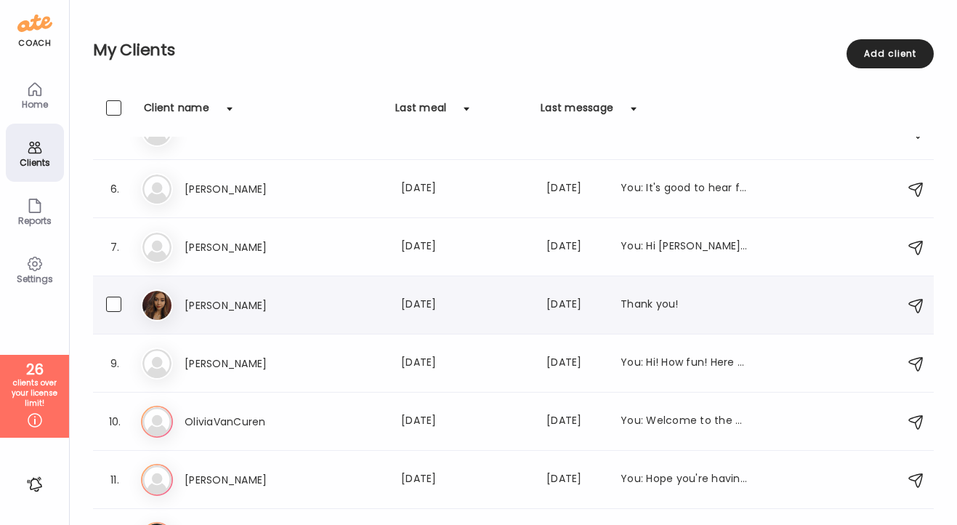
click at [229, 301] on h3 "[PERSON_NAME]" at bounding box center [249, 305] width 128 height 17
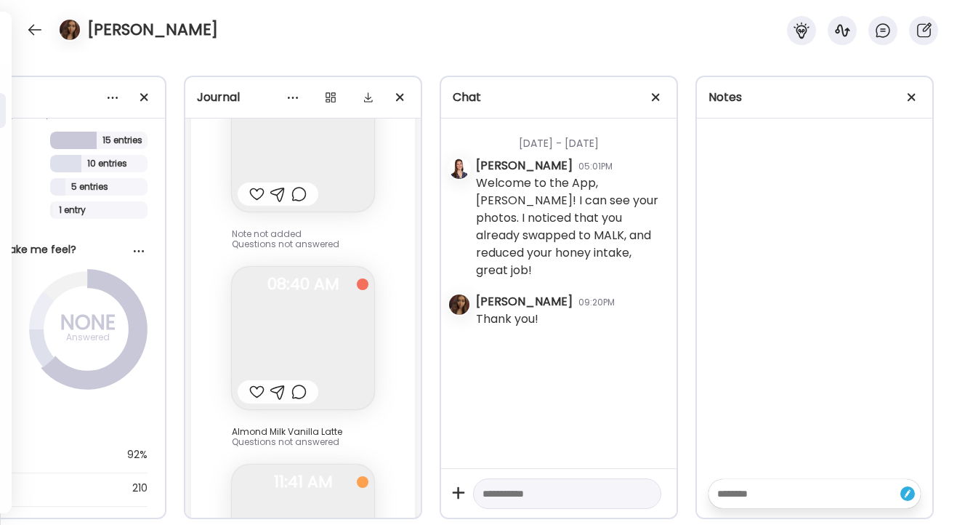
scroll to position [10869, 0]
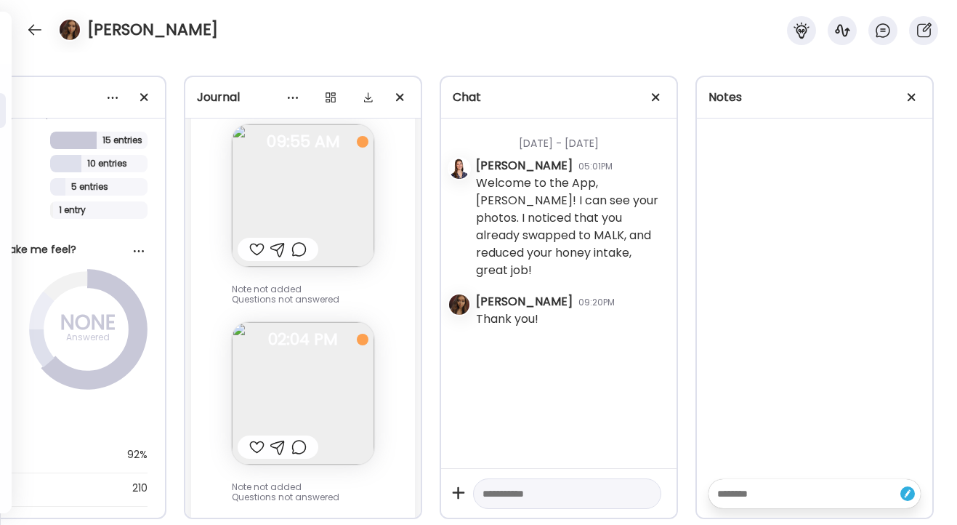
click at [745, 490] on textarea at bounding box center [802, 493] width 169 height 17
type textarea "**********"
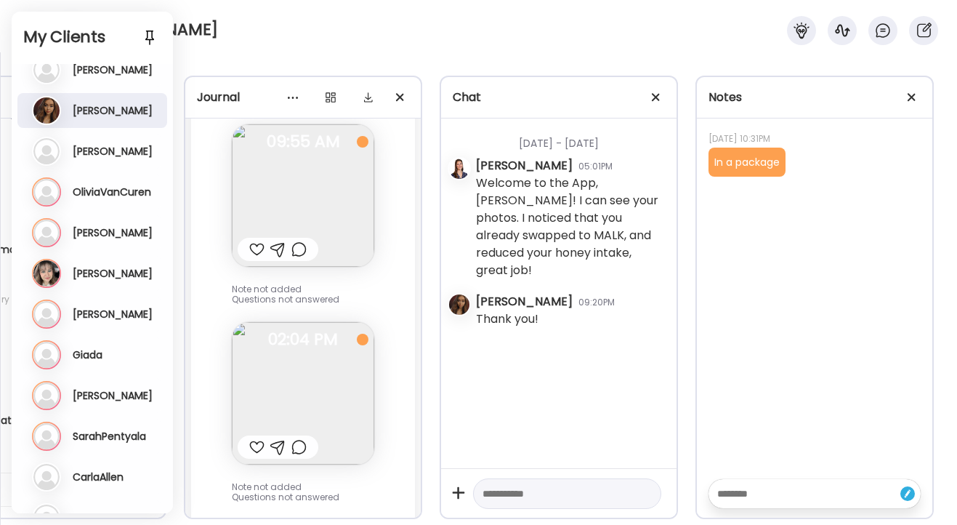
click at [96, 195] on h3 "OliviaVanCuren" at bounding box center [112, 191] width 79 height 13
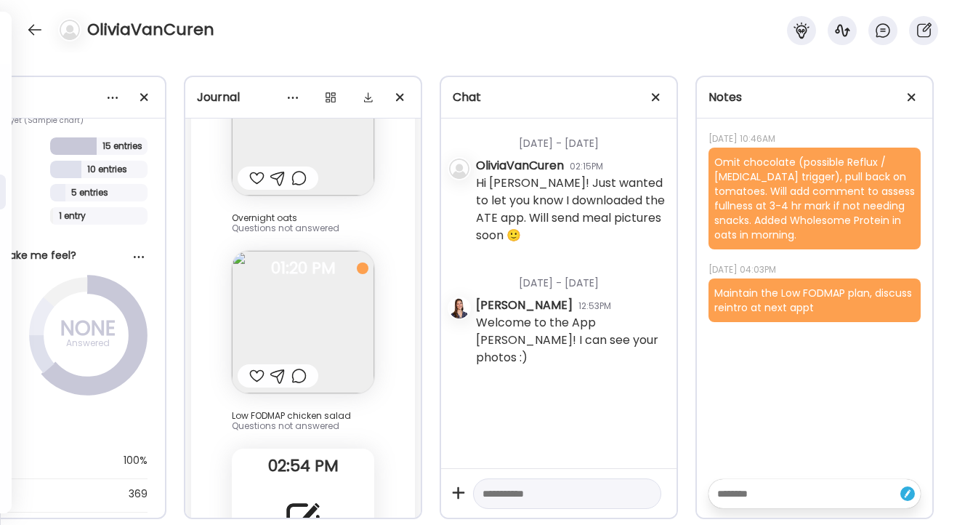
scroll to position [8638, 0]
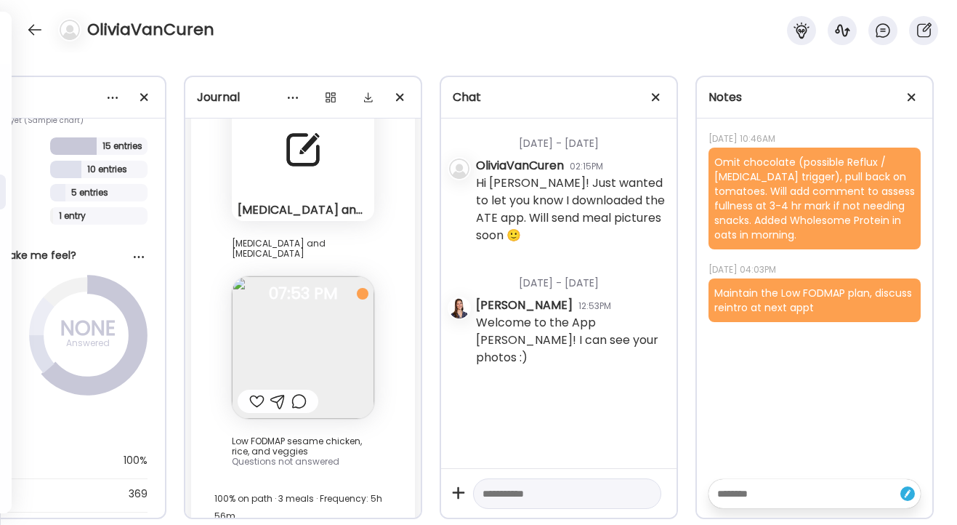
click at [741, 489] on textarea at bounding box center [802, 493] width 169 height 17
type textarea "**********"
click at [35, 27] on div at bounding box center [34, 29] width 23 height 23
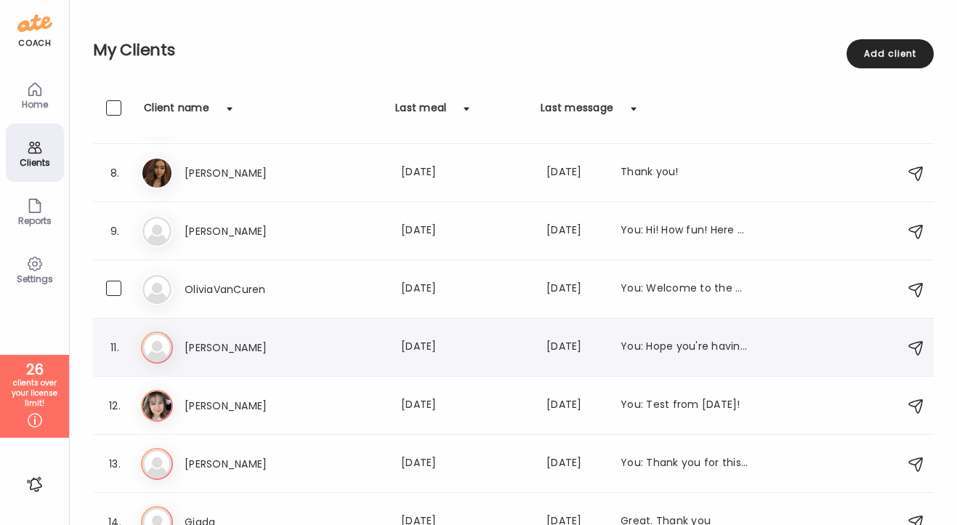
scroll to position [412, 0]
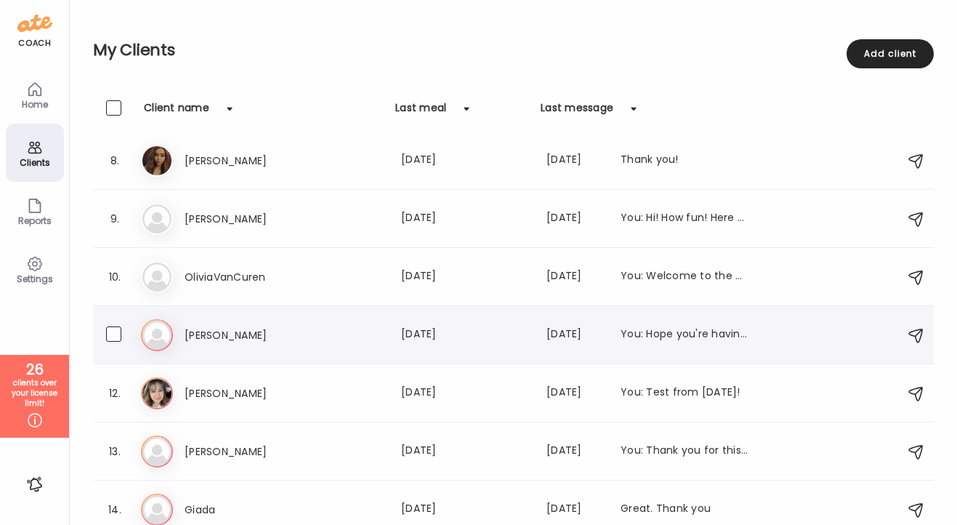
click at [212, 332] on h3 "[PERSON_NAME]" at bounding box center [249, 334] width 128 height 17
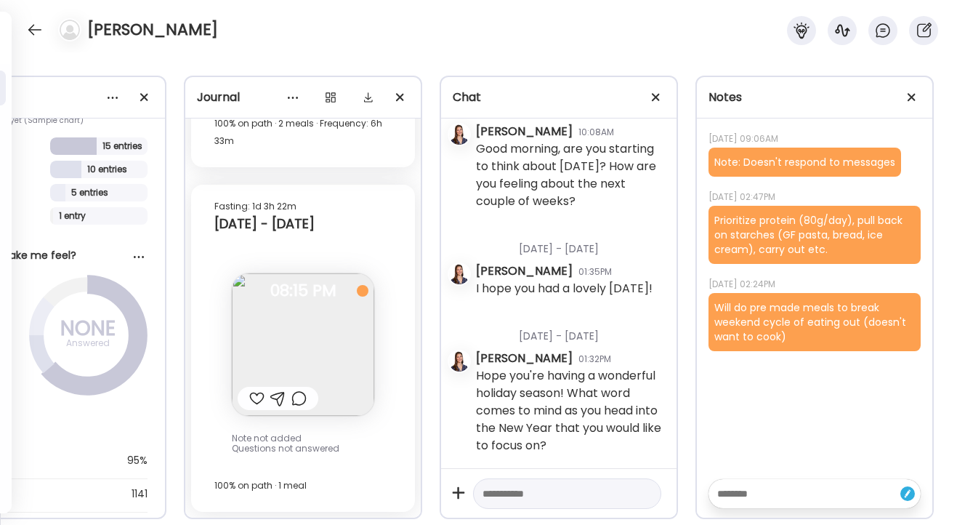
scroll to position [368, 0]
click at [32, 31] on div at bounding box center [34, 29] width 23 height 23
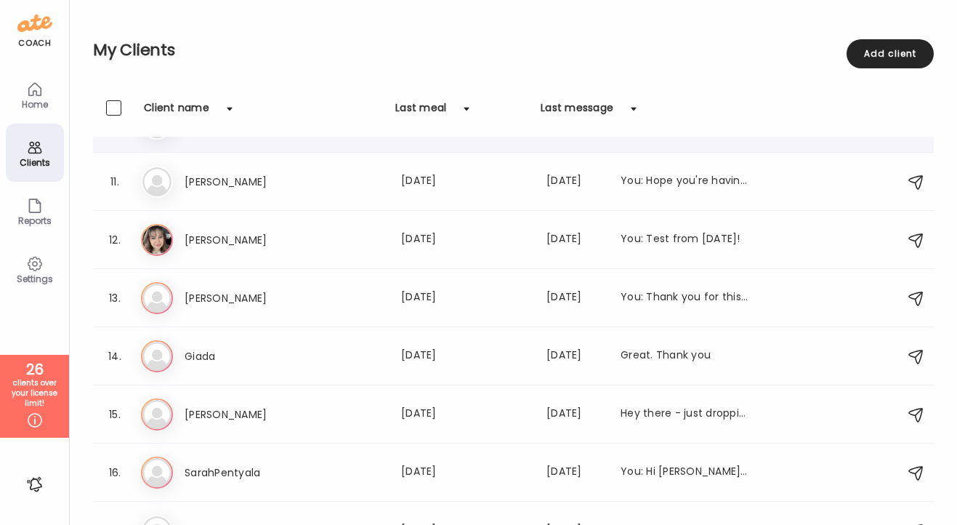
scroll to position [567, 0]
click at [198, 233] on h3 "[PERSON_NAME]" at bounding box center [249, 238] width 128 height 17
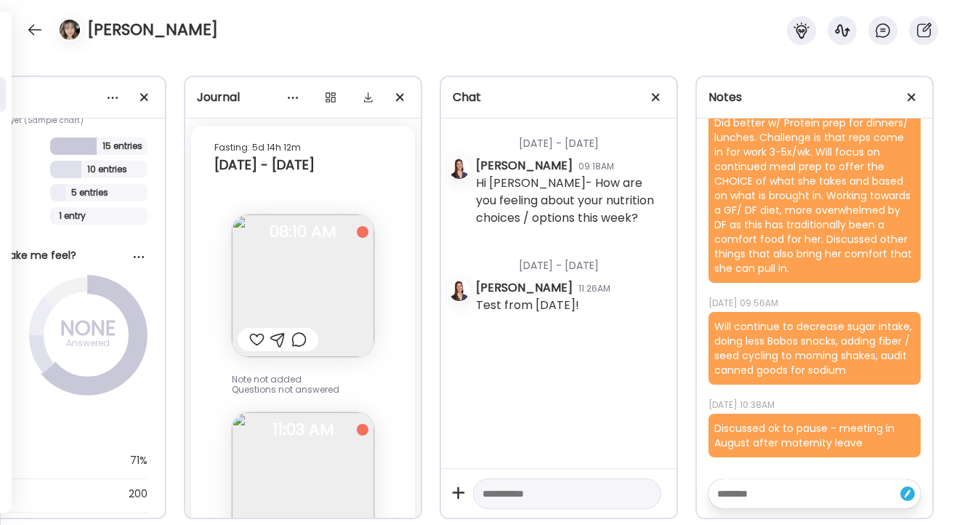
scroll to position [8428, 0]
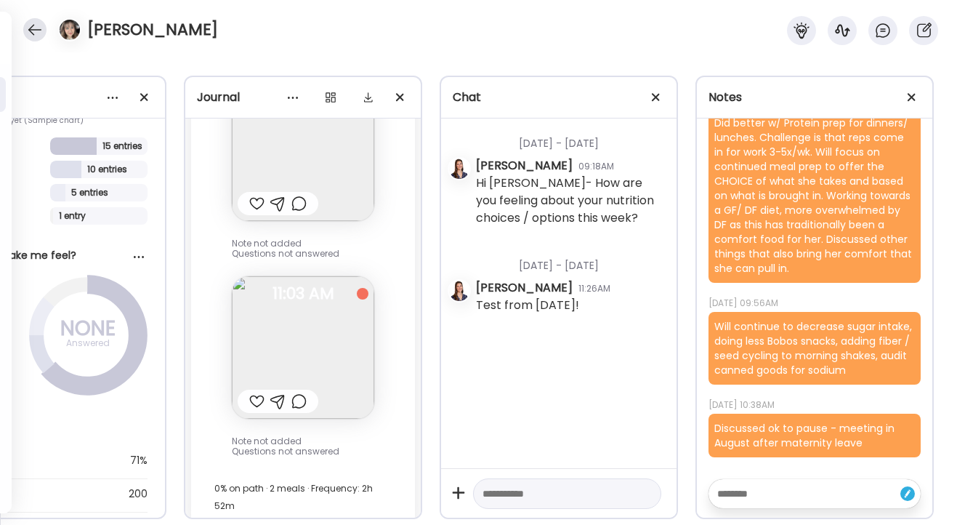
click at [30, 26] on div at bounding box center [34, 29] width 23 height 23
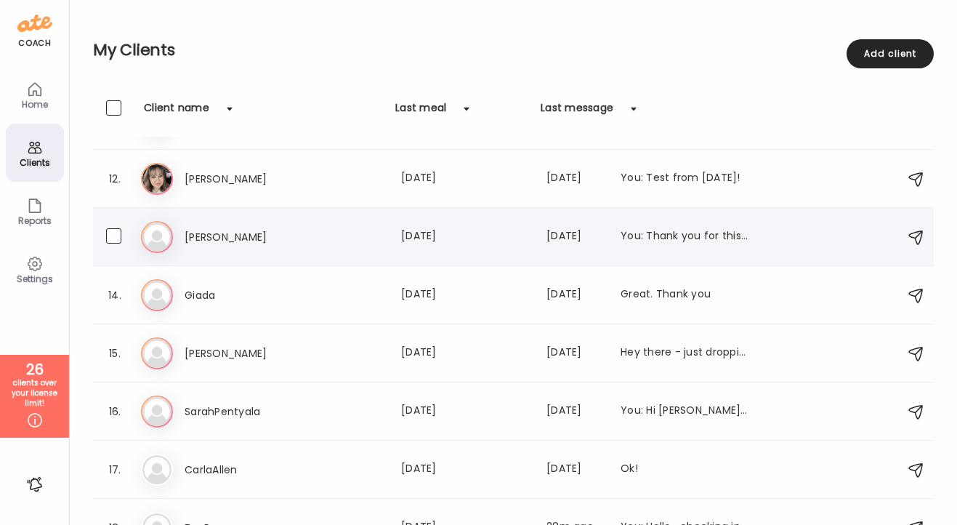
click at [220, 239] on h3 "[PERSON_NAME]" at bounding box center [249, 236] width 128 height 17
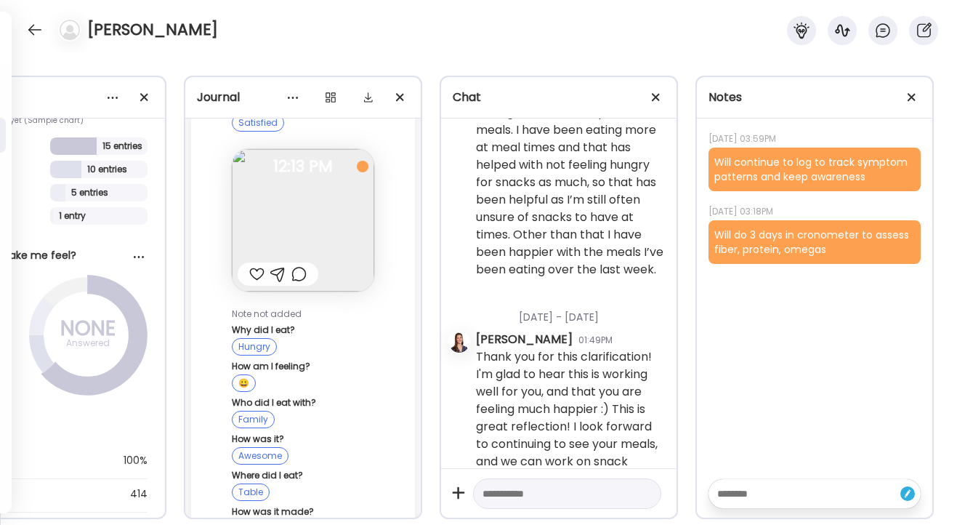
scroll to position [50864, 0]
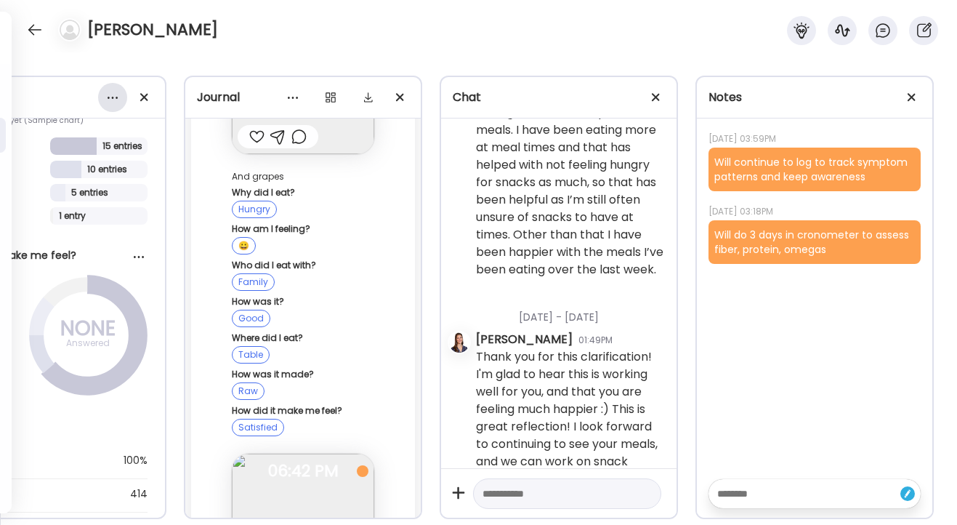
click at [119, 95] on div at bounding box center [112, 97] width 29 height 29
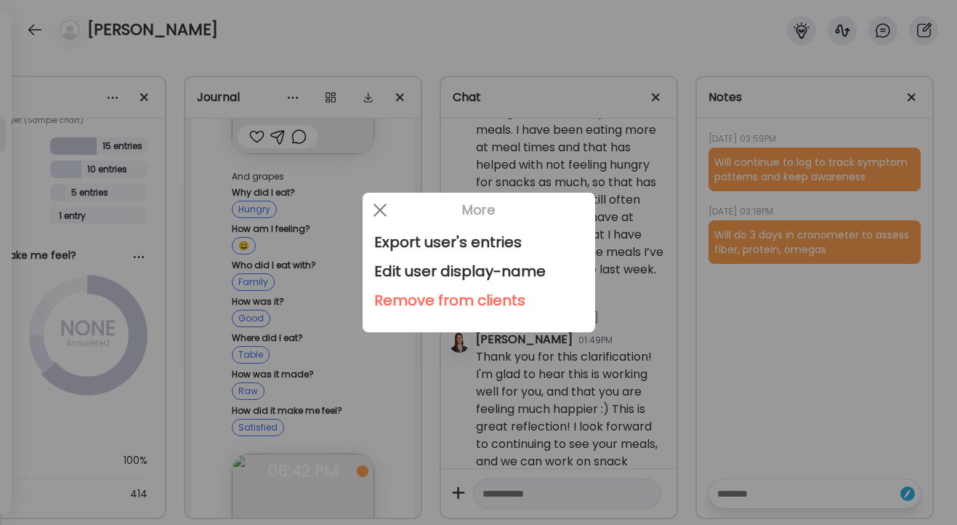
click at [473, 303] on div "Remove from clients" at bounding box center [478, 300] width 209 height 29
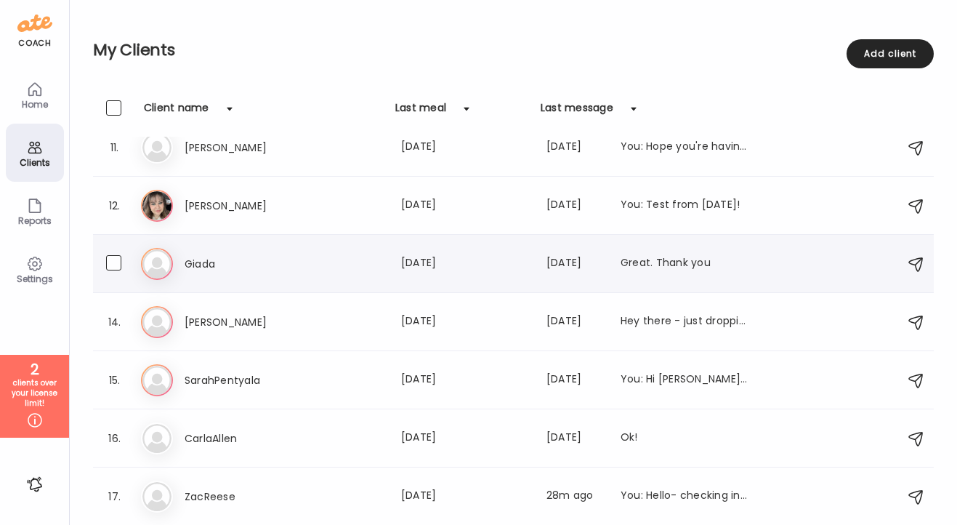
click at [315, 262] on div "Giada Last meal: [DATE] Last message: [DATE] Great. Thank you" at bounding box center [467, 263] width 564 height 17
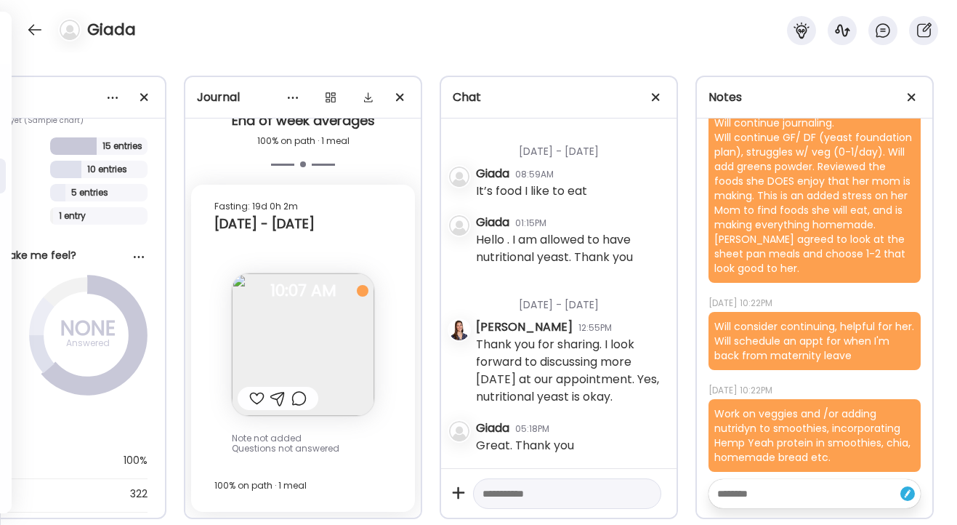
scroll to position [39, 0]
click at [291, 92] on div at bounding box center [292, 97] width 29 height 29
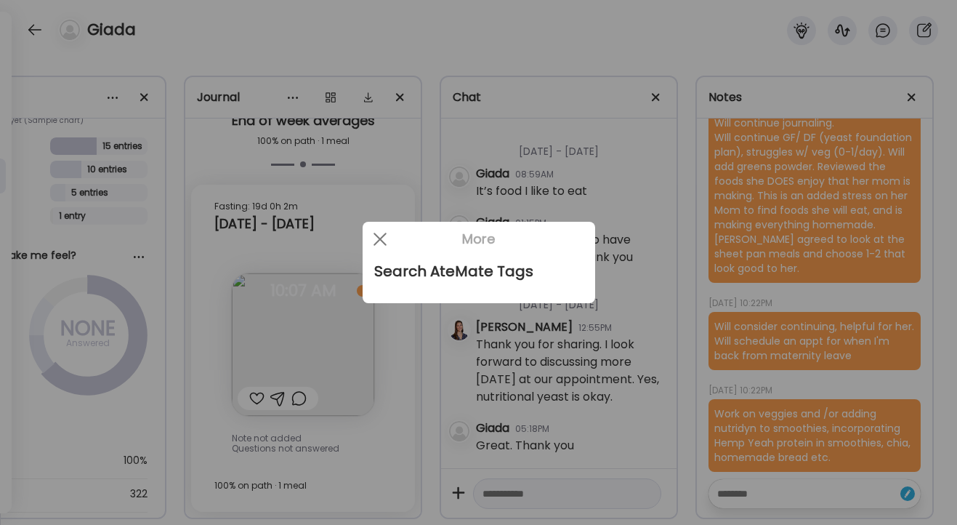
click at [149, 86] on div at bounding box center [478, 262] width 957 height 525
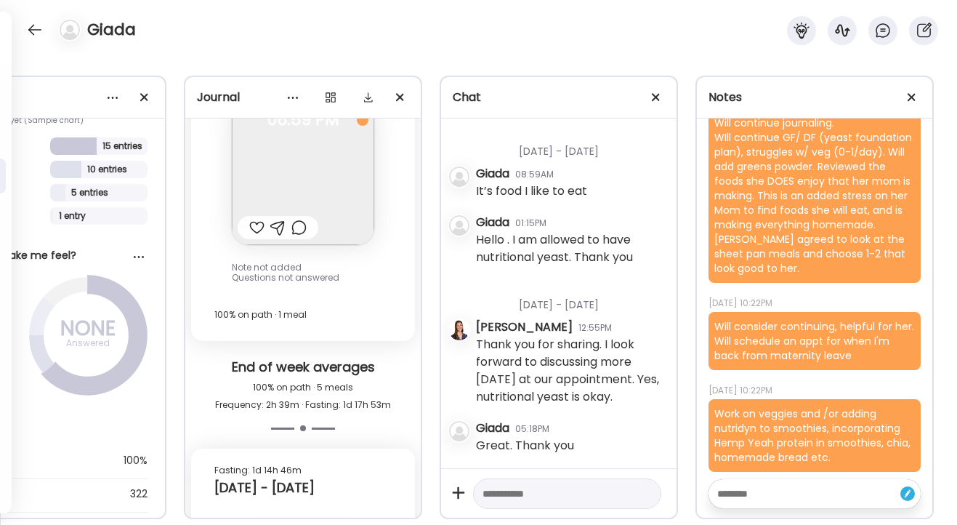
scroll to position [7791, 0]
click at [111, 100] on div at bounding box center [112, 97] width 29 height 29
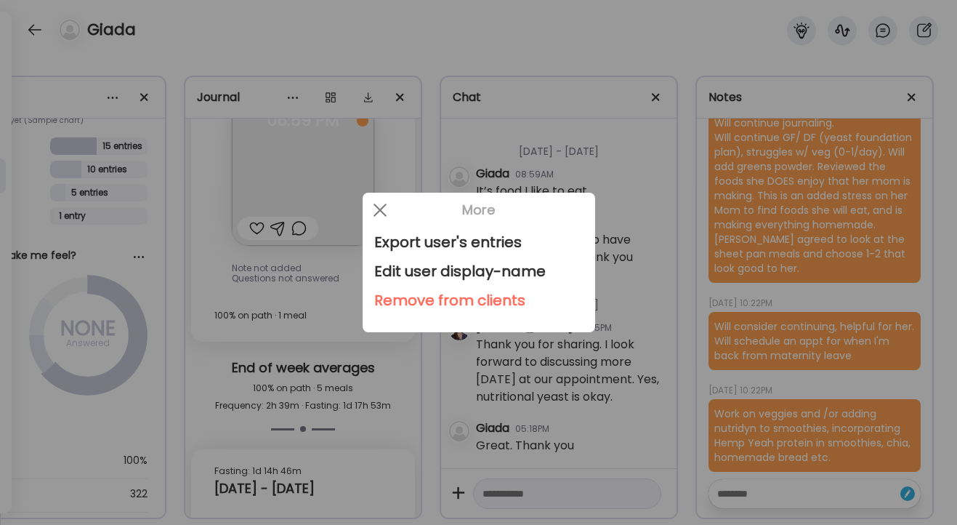
click at [403, 297] on div "Remove from clients" at bounding box center [478, 300] width 209 height 29
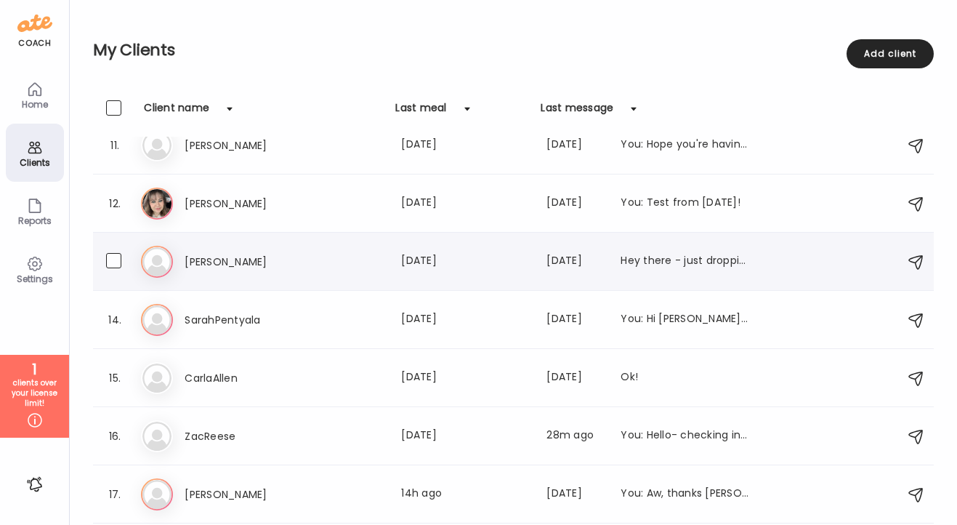
click at [228, 260] on h3 "[PERSON_NAME]" at bounding box center [249, 261] width 128 height 17
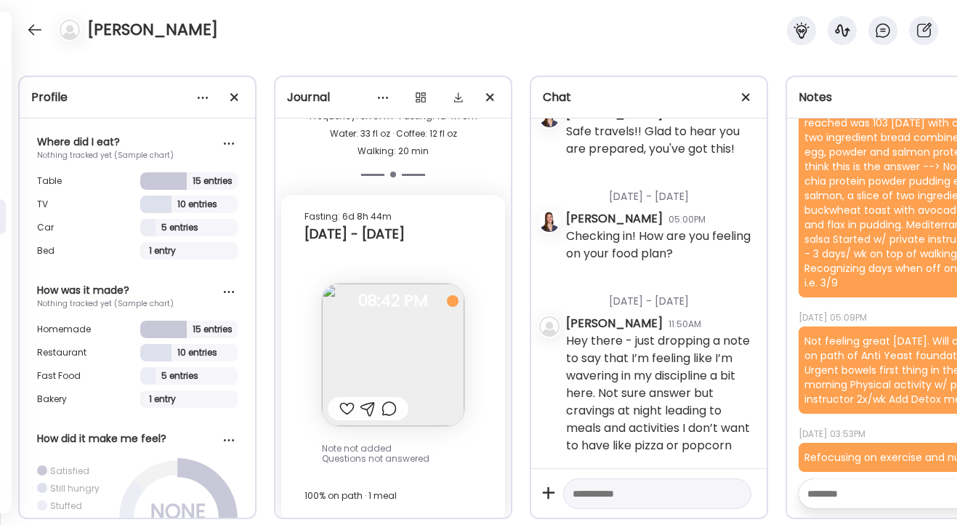
scroll to position [0, 0]
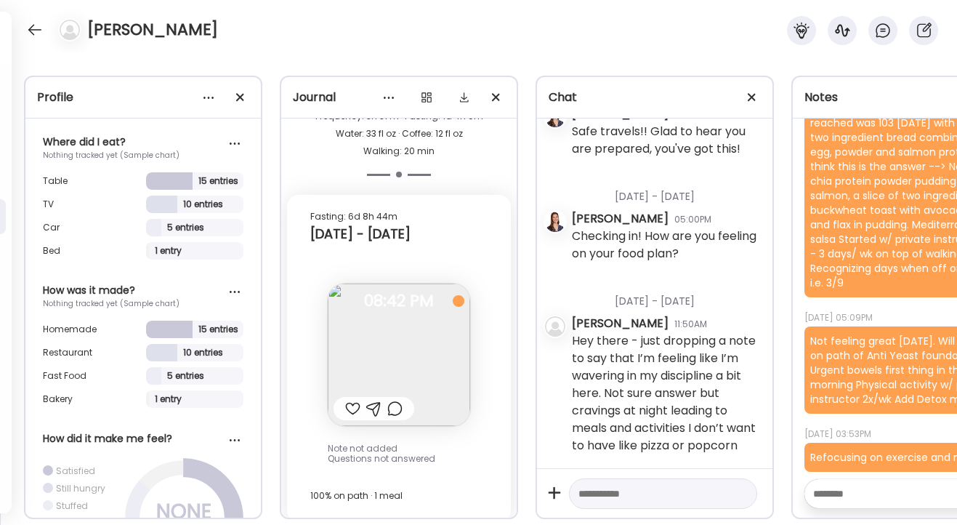
click at [830, 489] on textarea at bounding box center [898, 493] width 169 height 17
type textarea "**********"
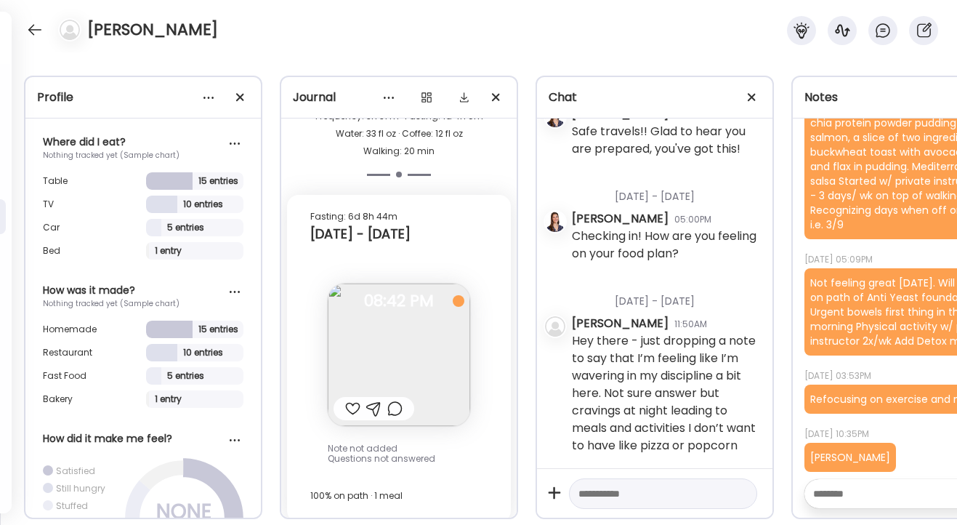
scroll to position [446, 0]
click at [42, 12] on div "[PERSON_NAME]" at bounding box center [478, 26] width 957 height 52
click at [42, 28] on div at bounding box center [34, 29] width 23 height 23
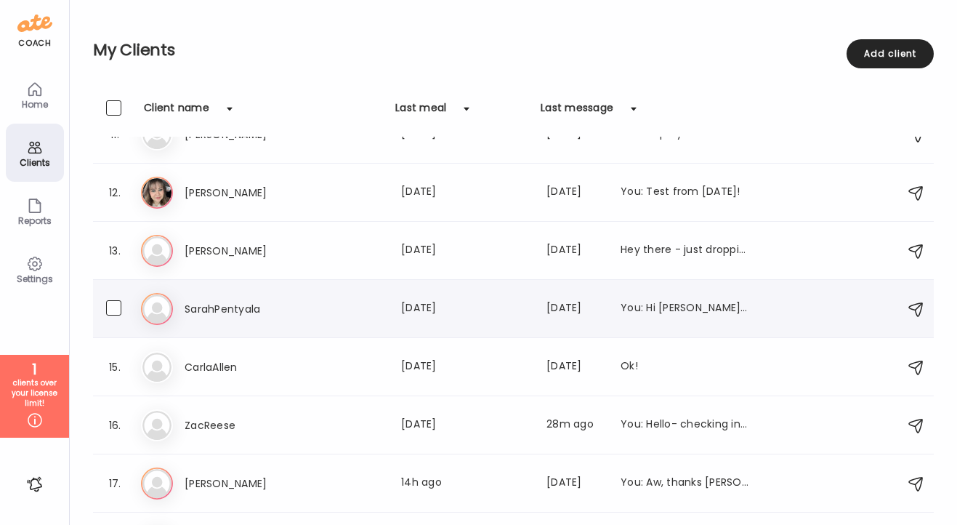
click at [211, 311] on h3 "SarahPentyala" at bounding box center [249, 308] width 128 height 17
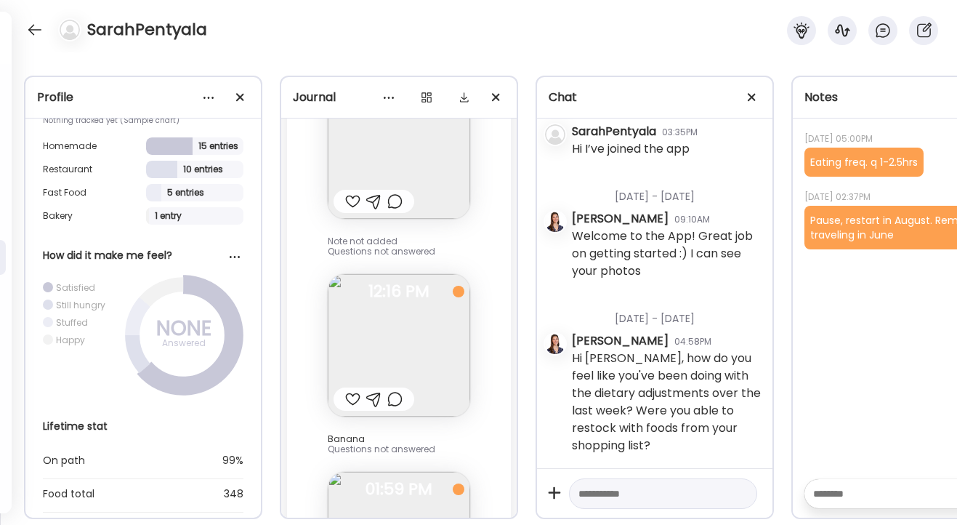
scroll to position [33208, 0]
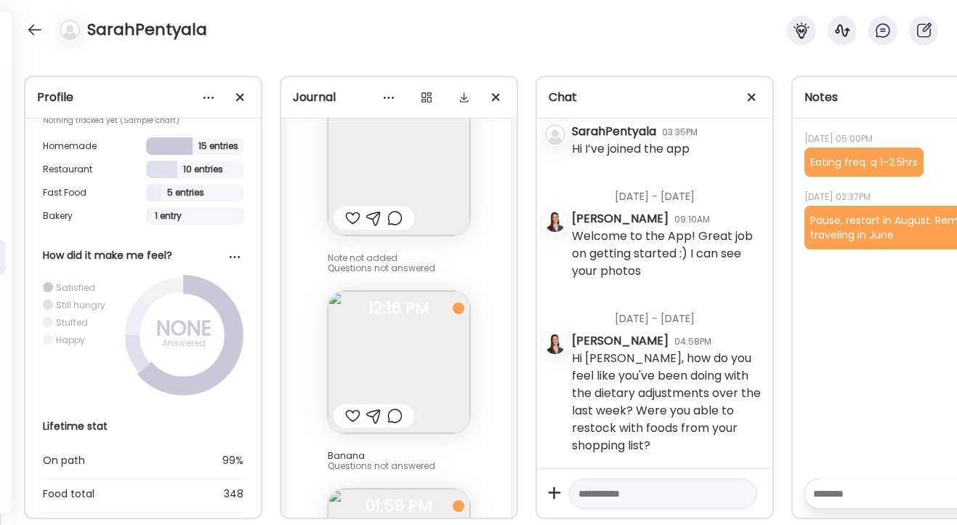
click at [856, 493] on textarea at bounding box center [898, 493] width 169 height 17
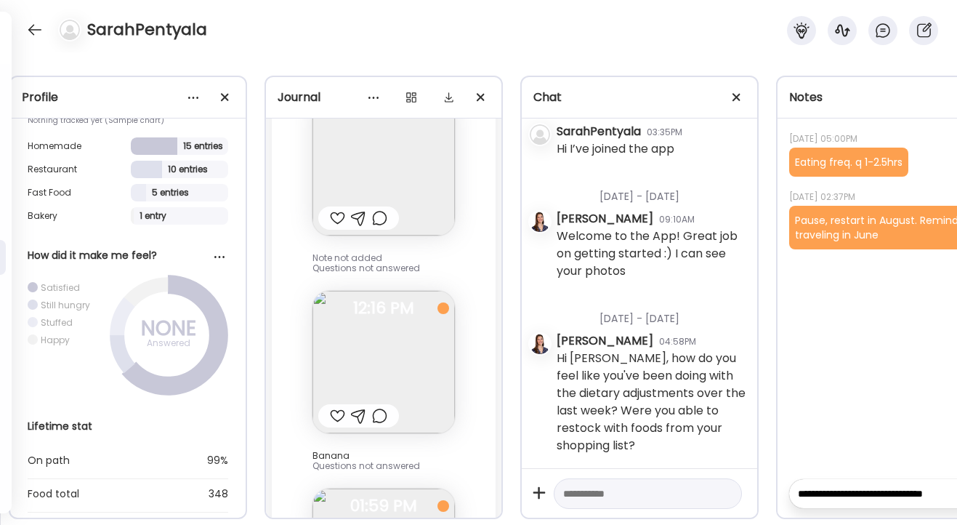
scroll to position [0, 19]
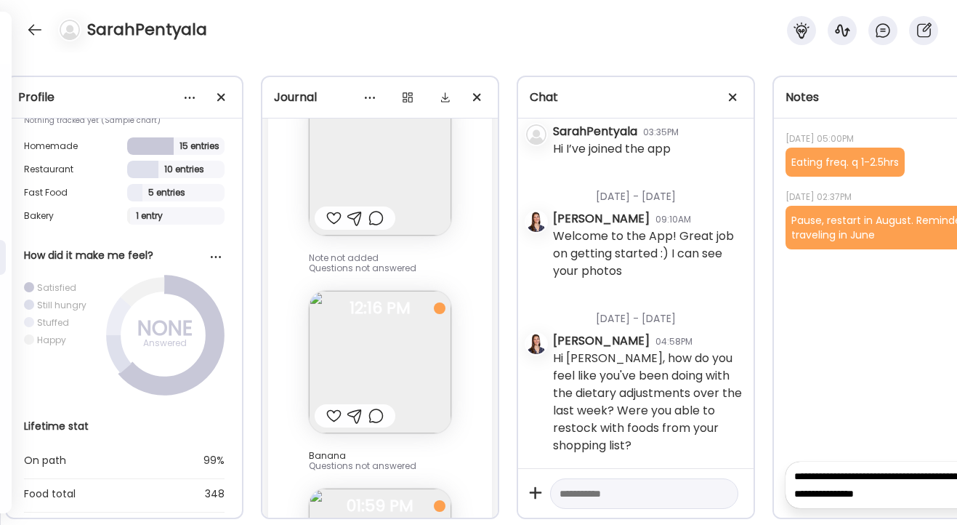
type textarea "**********"
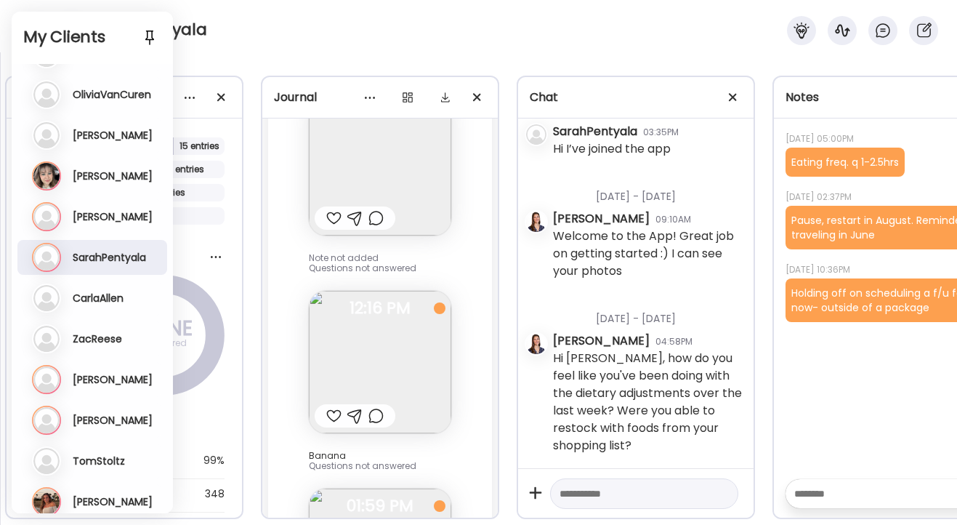
click at [99, 293] on h3 "CarlaAllen" at bounding box center [98, 298] width 51 height 13
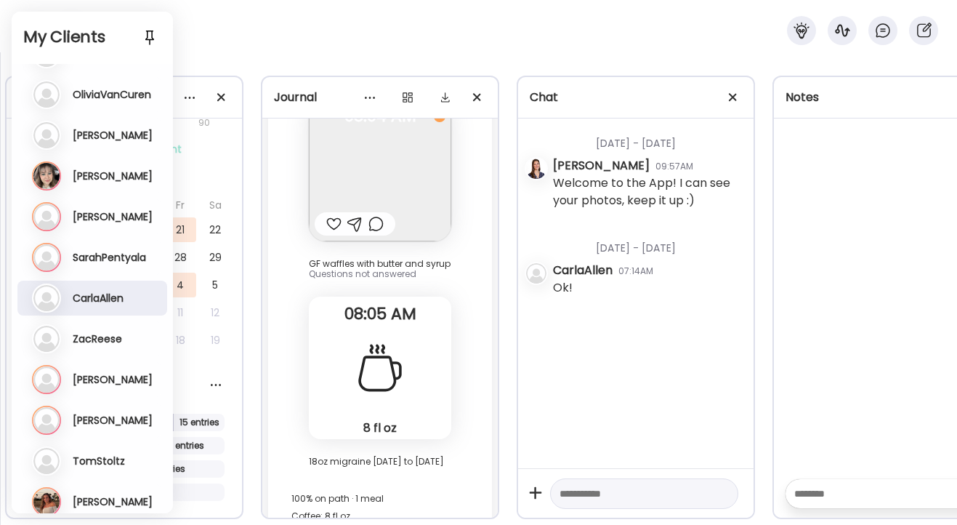
scroll to position [8979, 0]
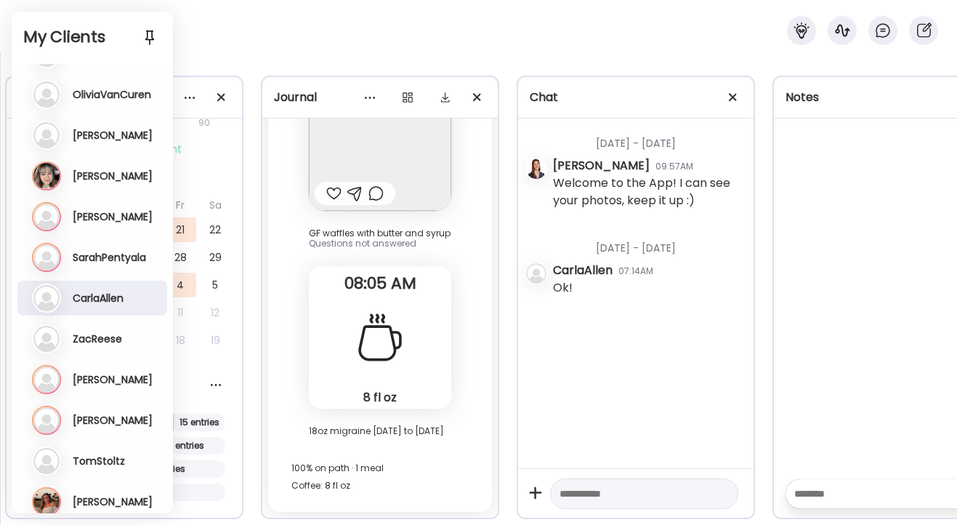
click at [90, 371] on div "Da [PERSON_NAME] Last meal: 14h ago Last message: [DATE] You: Aw, thanks [PERSO…" at bounding box center [94, 379] width 124 height 29
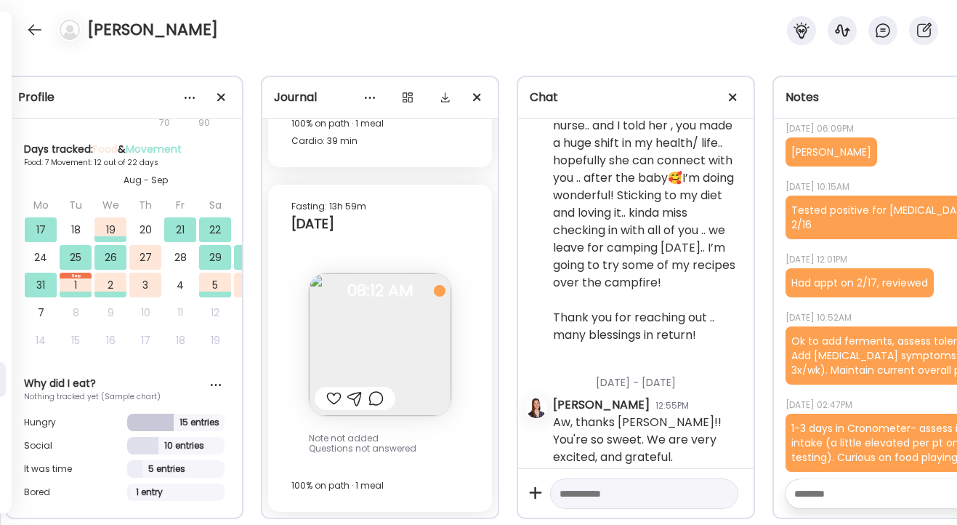
scroll to position [8353, 0]
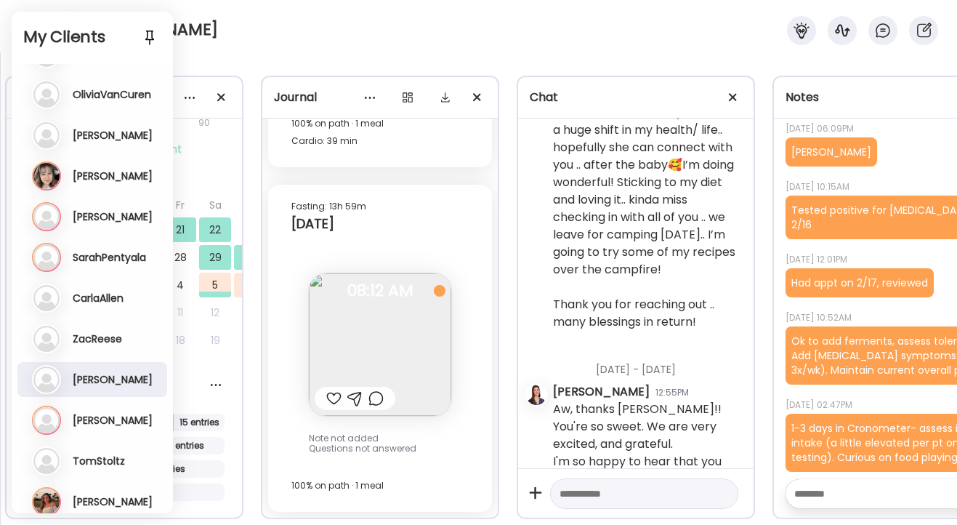
click at [88, 416] on h3 "[PERSON_NAME]" at bounding box center [113, 420] width 80 height 13
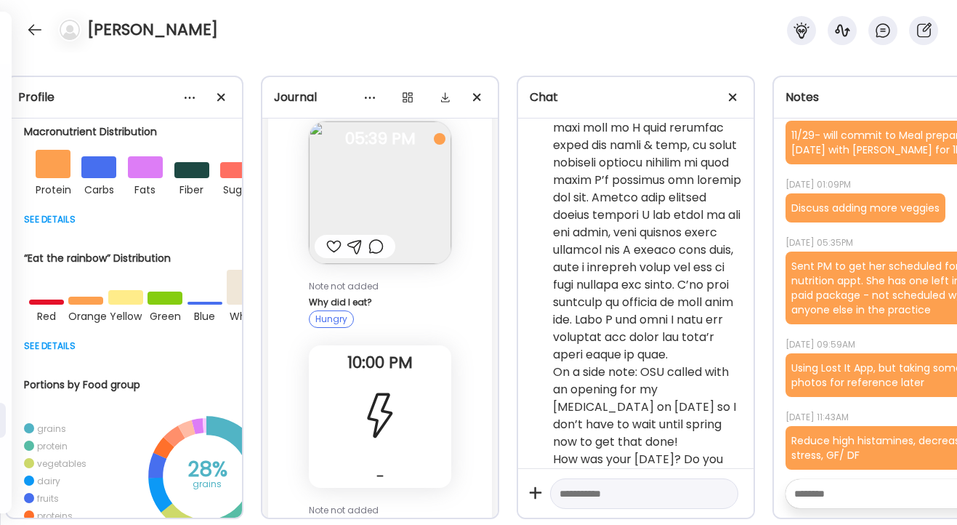
scroll to position [39, 0]
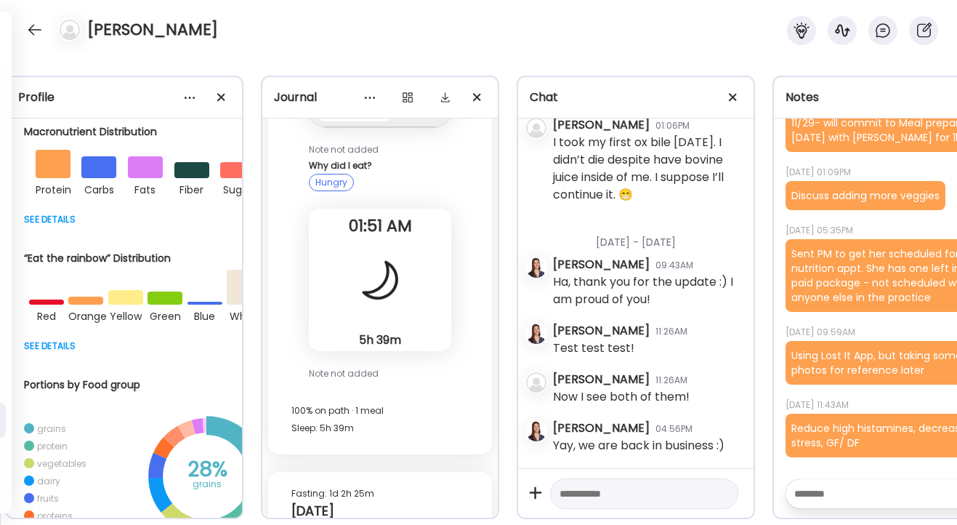
click at [599, 494] on textarea at bounding box center [631, 493] width 143 height 17
click at [577, 500] on textarea "**********" at bounding box center [631, 490] width 143 height 70
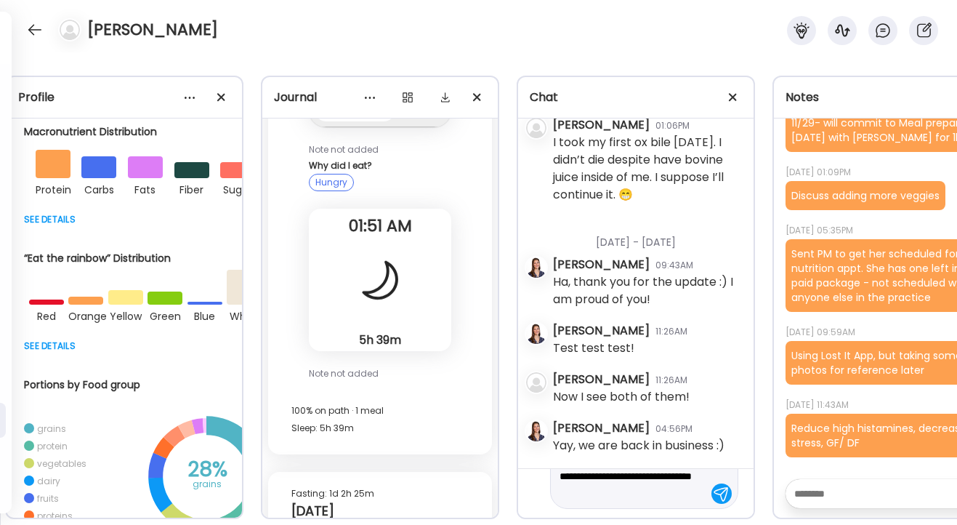
type textarea "**********"
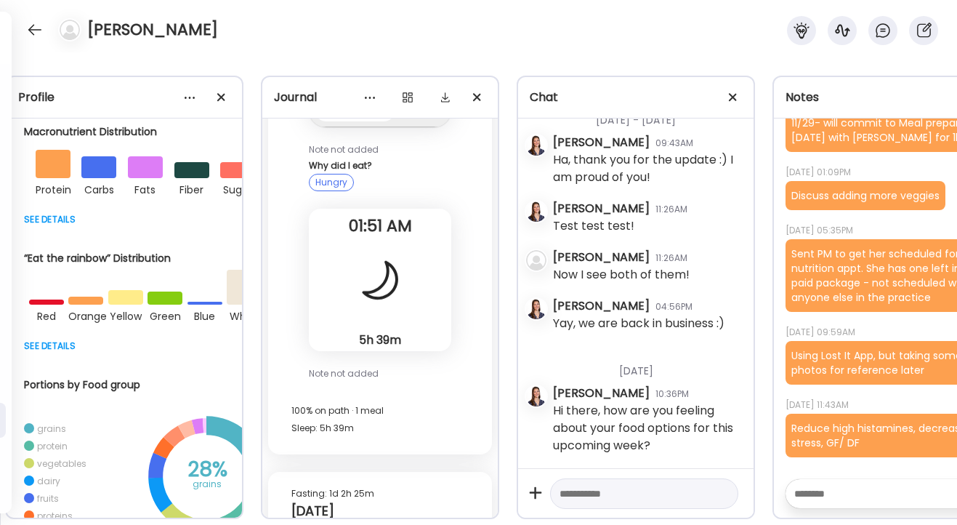
scroll to position [22990, 0]
click at [36, 25] on div at bounding box center [34, 29] width 23 height 23
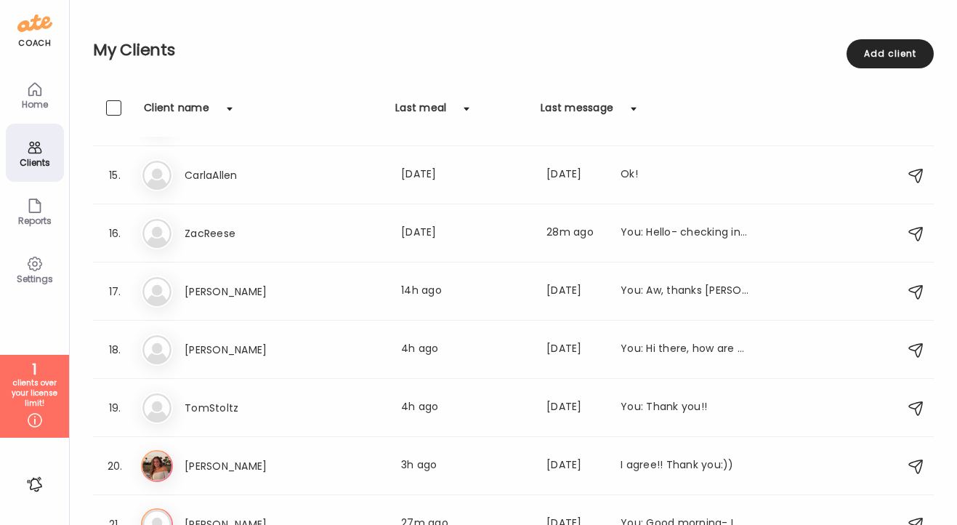
scroll to position [831, 0]
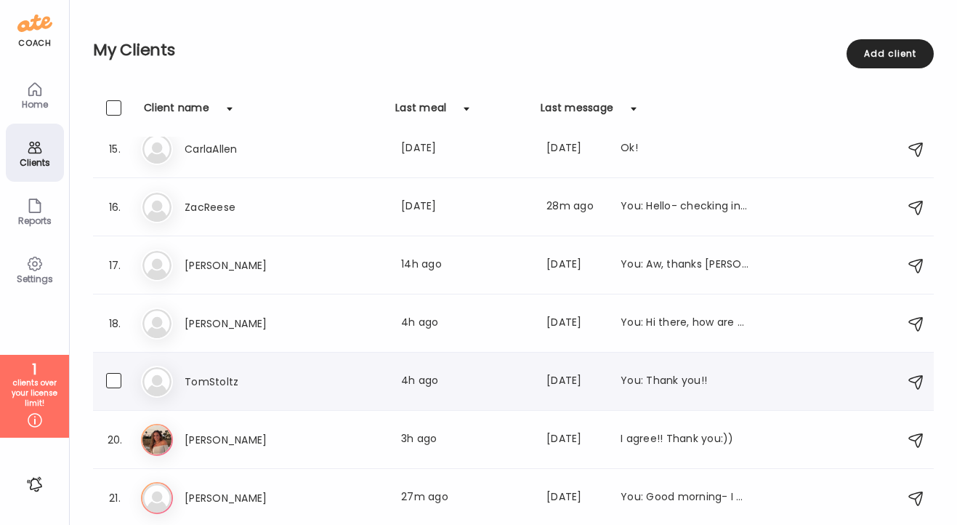
click at [196, 376] on h3 "TomStoltz" at bounding box center [249, 381] width 128 height 17
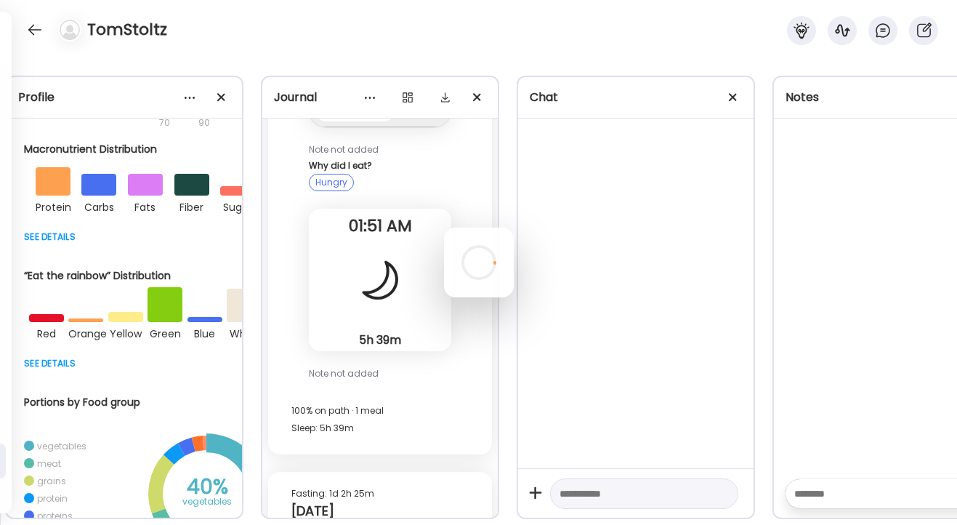
scroll to position [365, 0]
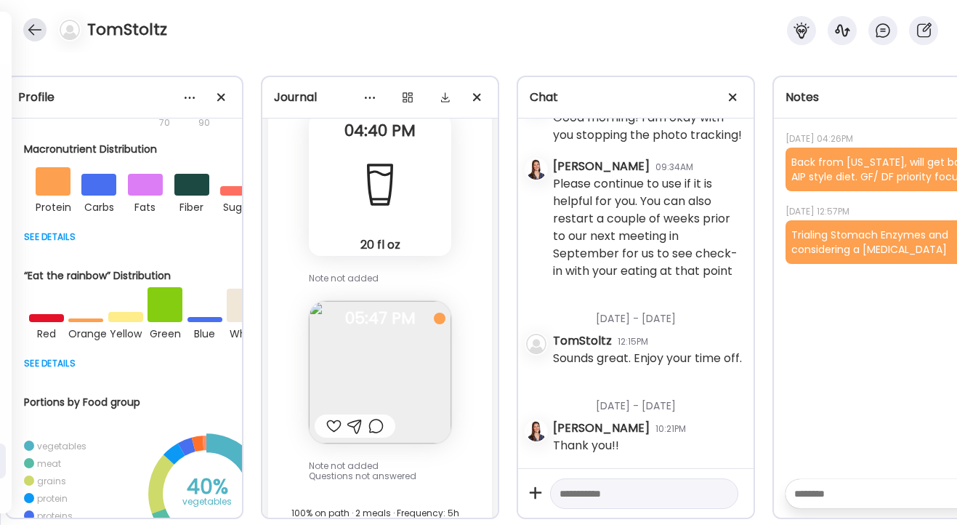
click at [29, 25] on div at bounding box center [34, 29] width 23 height 23
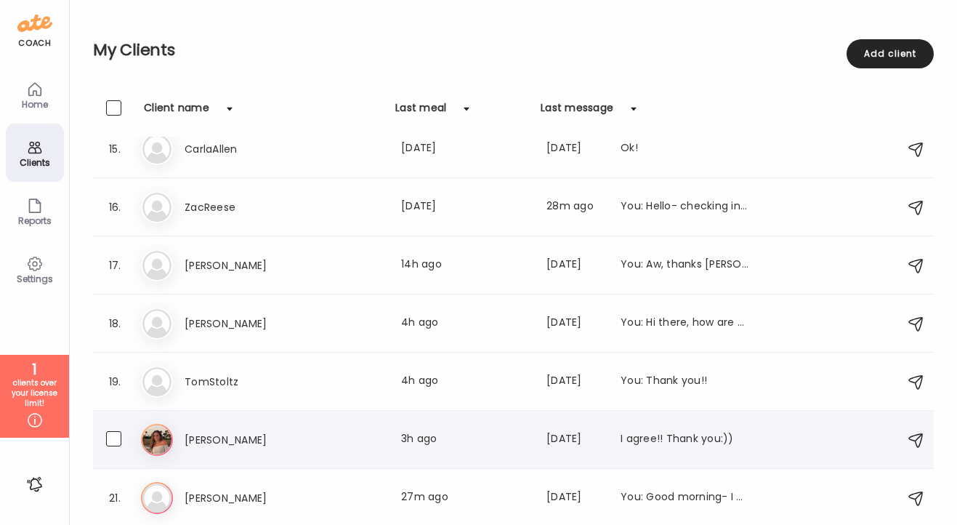
click at [193, 439] on h3 "[PERSON_NAME]" at bounding box center [249, 439] width 128 height 17
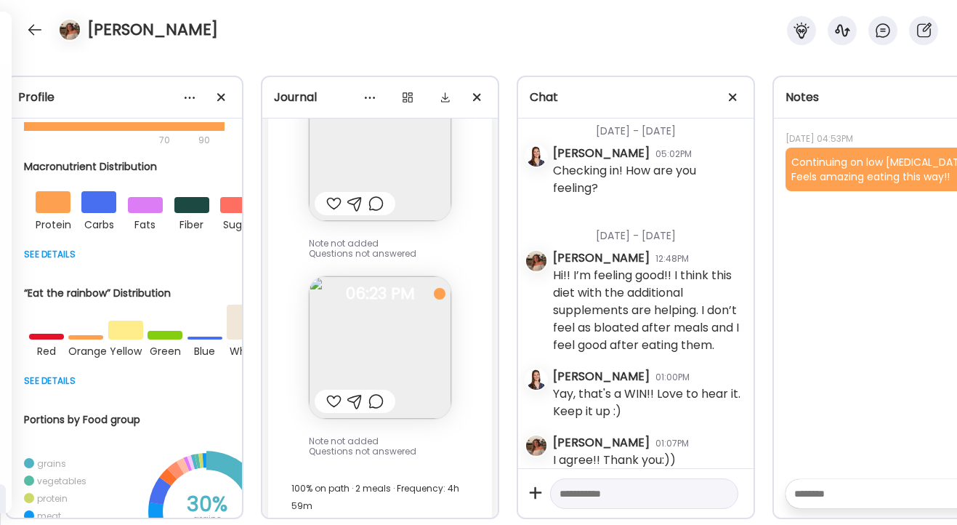
scroll to position [30881, 0]
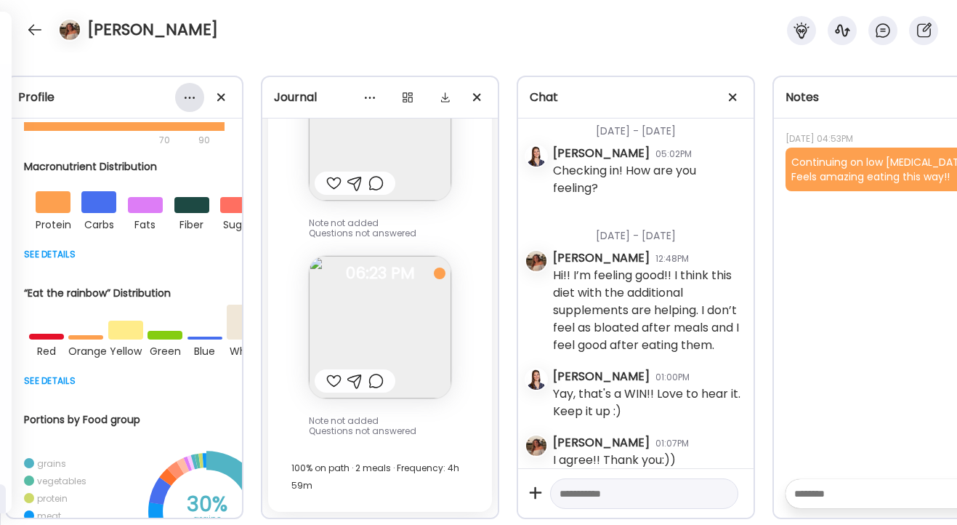
click at [189, 97] on div at bounding box center [189, 97] width 29 height 29
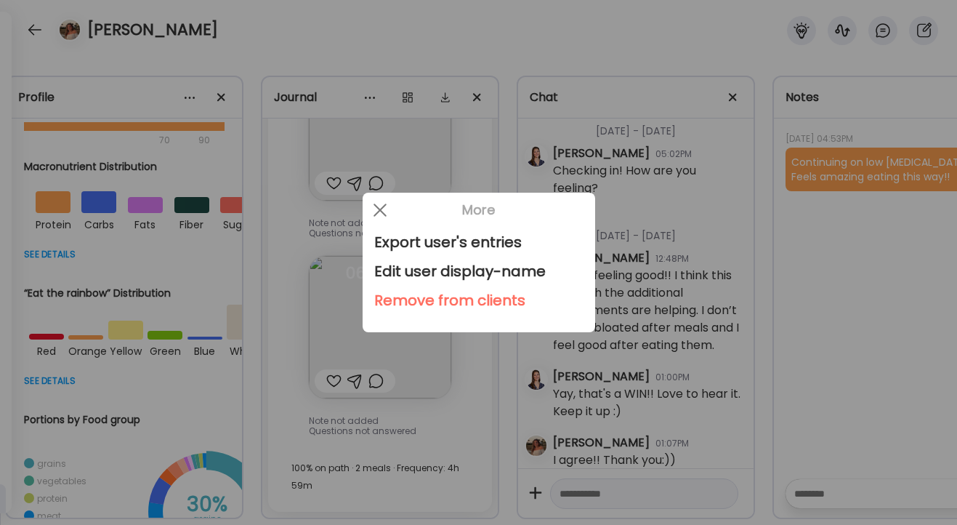
click at [400, 300] on div "Remove from clients" at bounding box center [478, 300] width 209 height 29
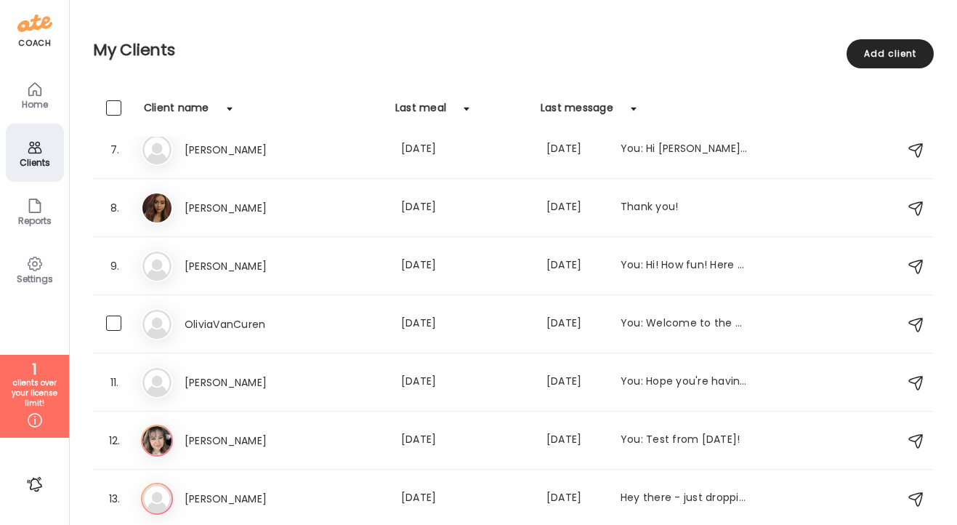
scroll to position [773, 0]
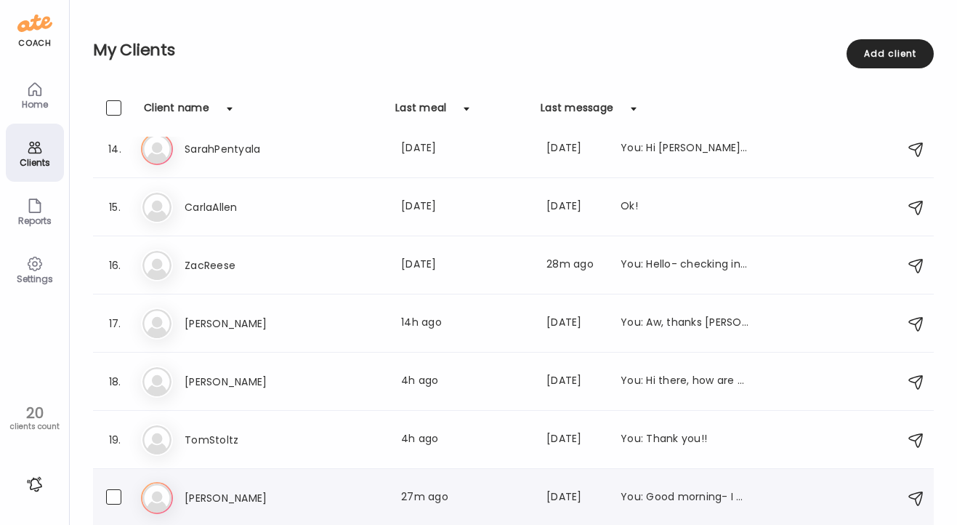
click at [203, 507] on div "Li [PERSON_NAME] Last meal: 27m ago Last message: [DATE] You: Good morning- I h…" at bounding box center [516, 498] width 750 height 32
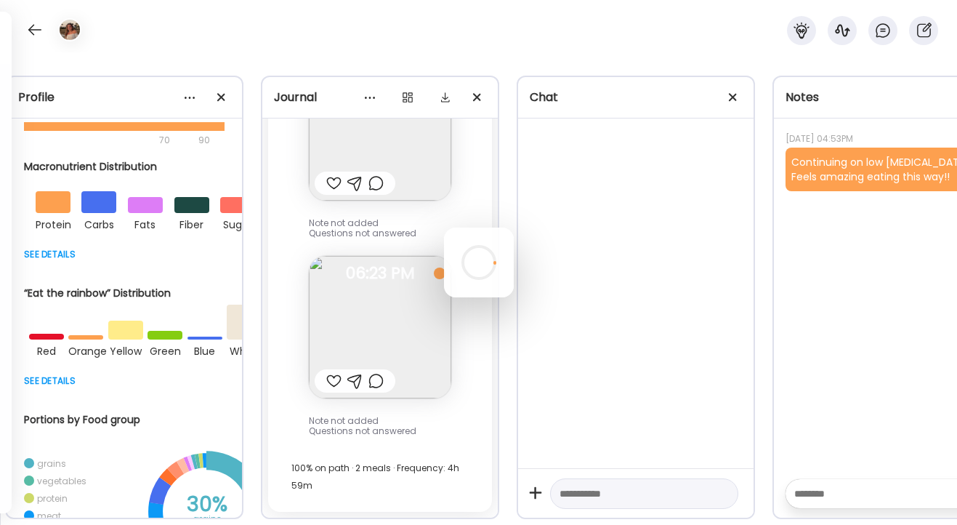
scroll to position [0, 0]
